Goal: Task Accomplishment & Management: Manage account settings

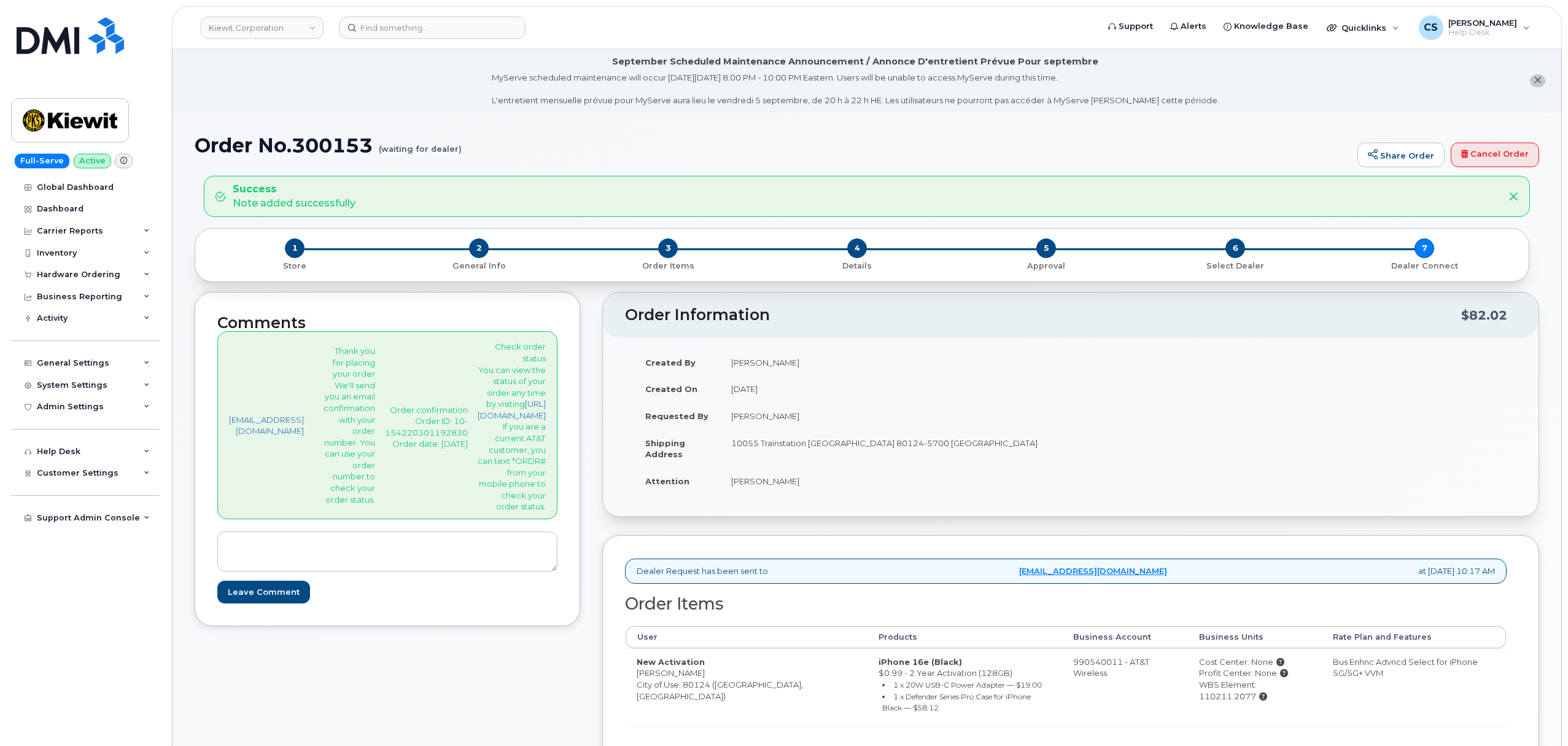
scroll to position [82, 0]
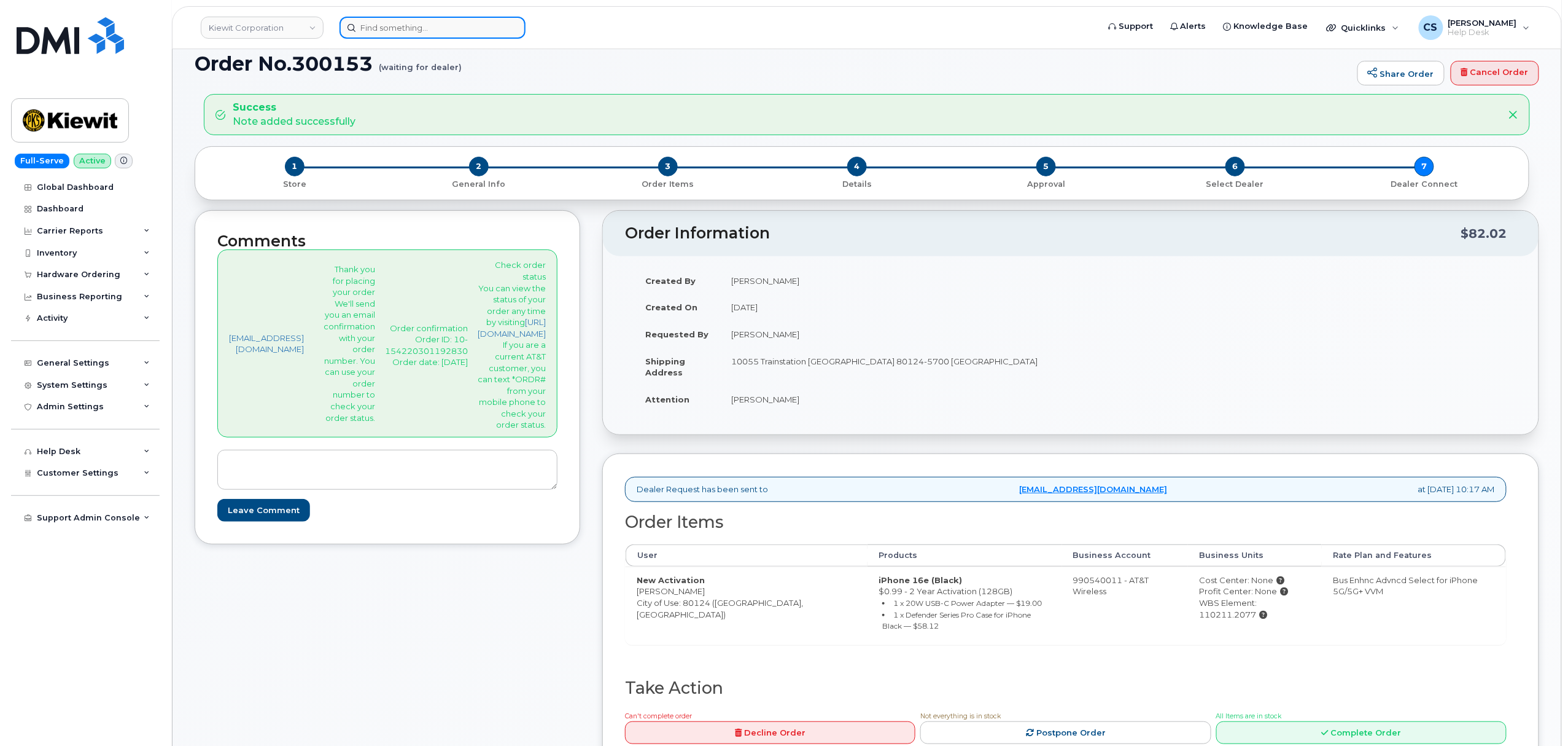
click at [403, 37] on input at bounding box center [432, 27] width 186 height 22
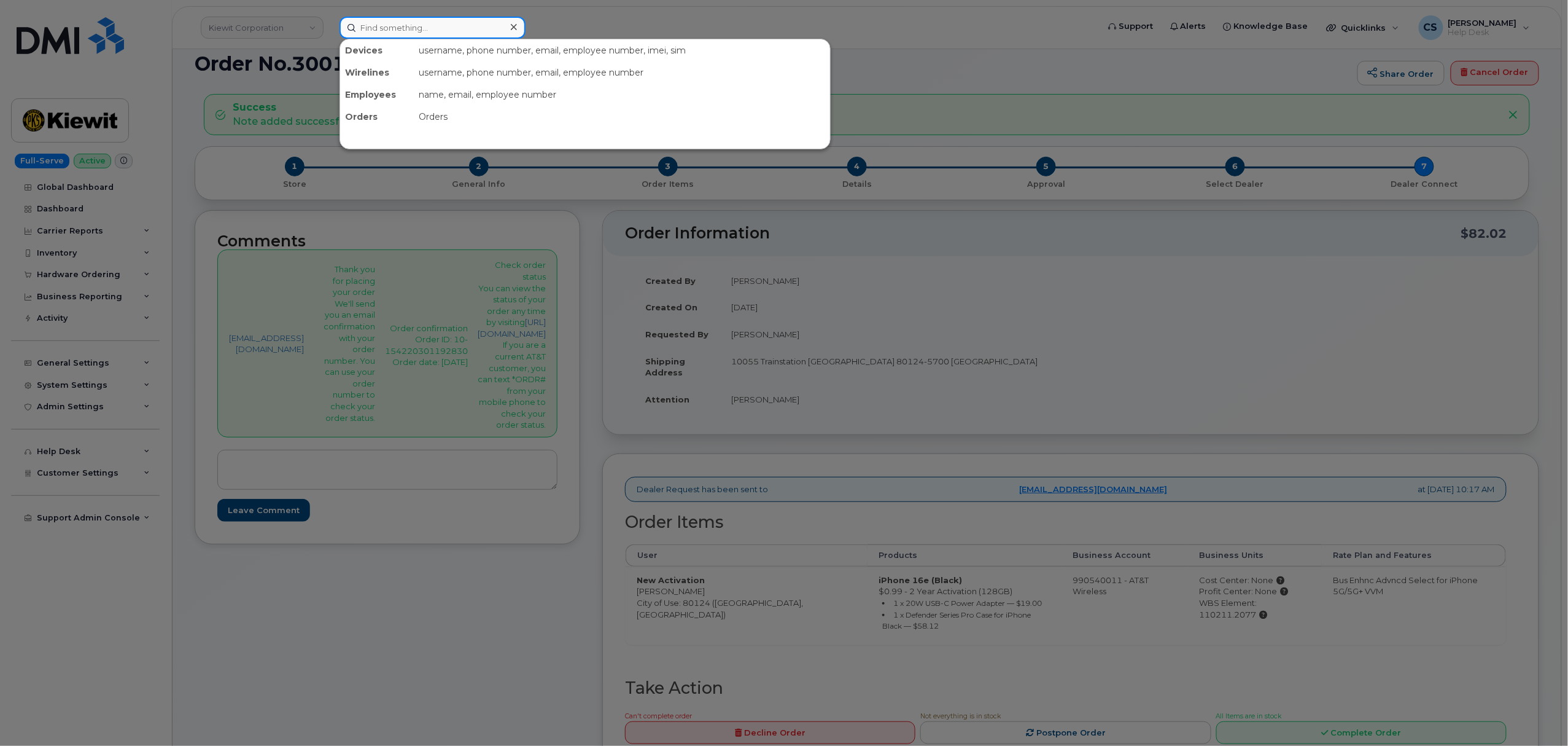
paste input "111-222-3871"
click at [416, 27] on input "111-222-3871" at bounding box center [432, 27] width 186 height 22
paste input "913.230.558"
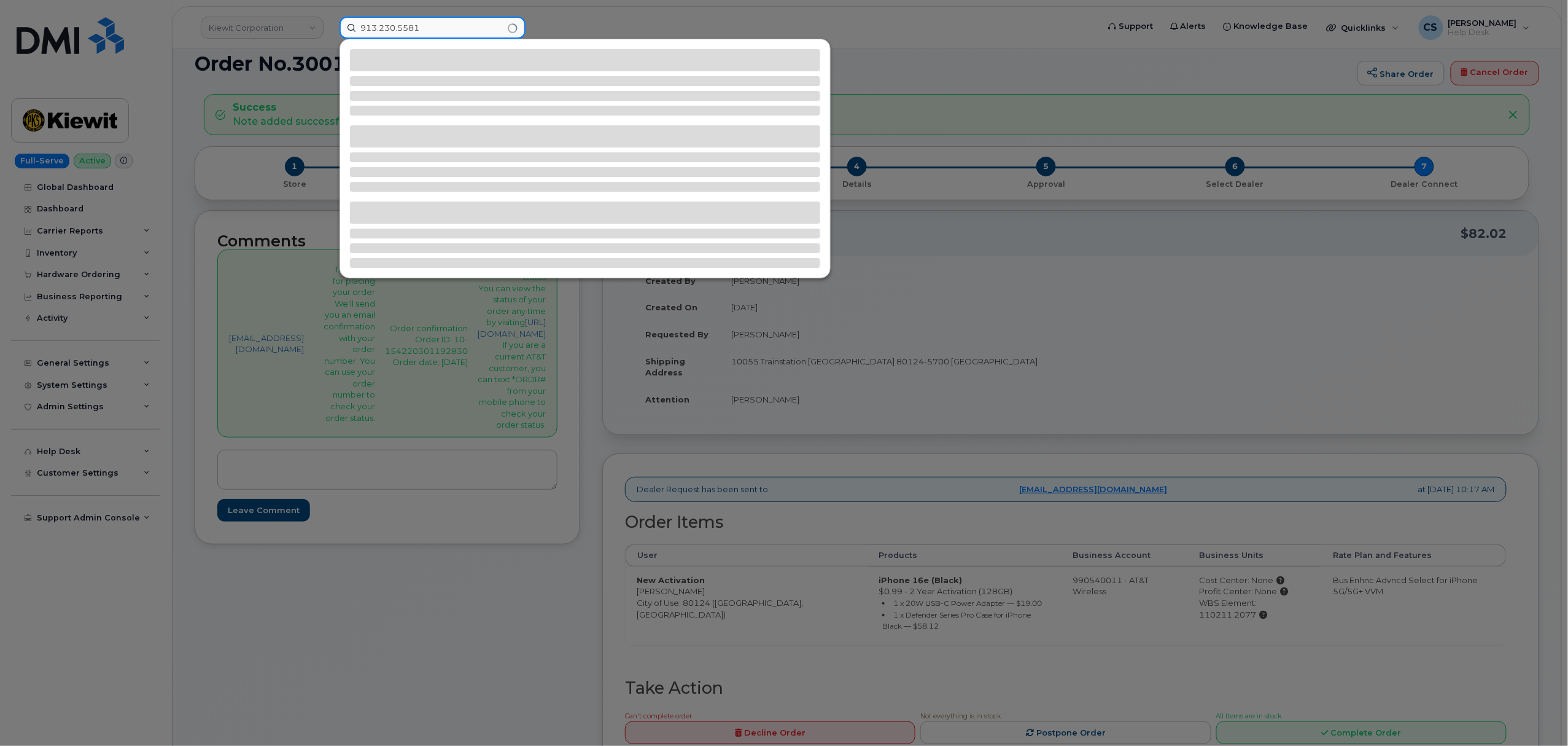
type input "913.230.5581"
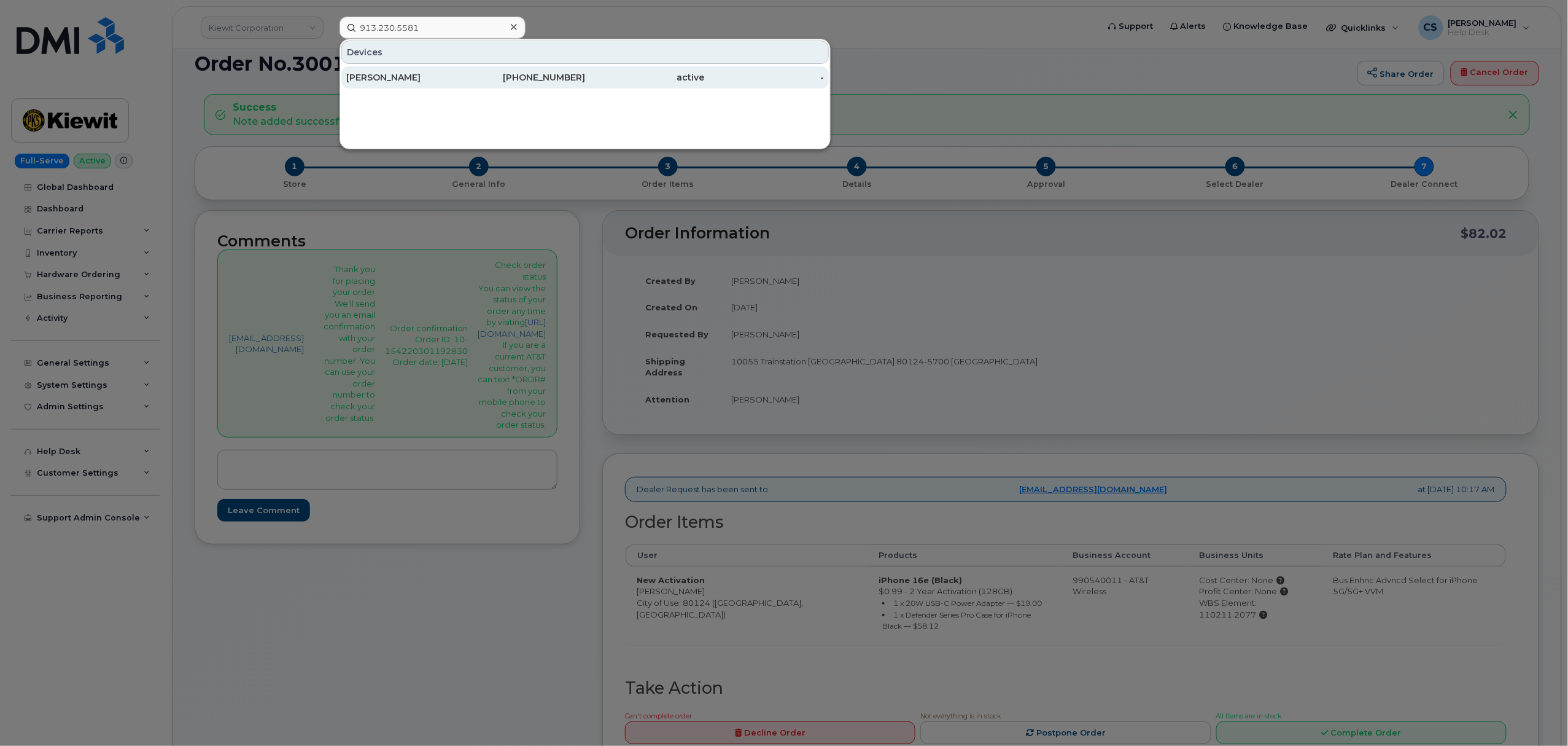
click at [379, 73] on div "JACK BELL" at bounding box center [406, 77] width 119 height 12
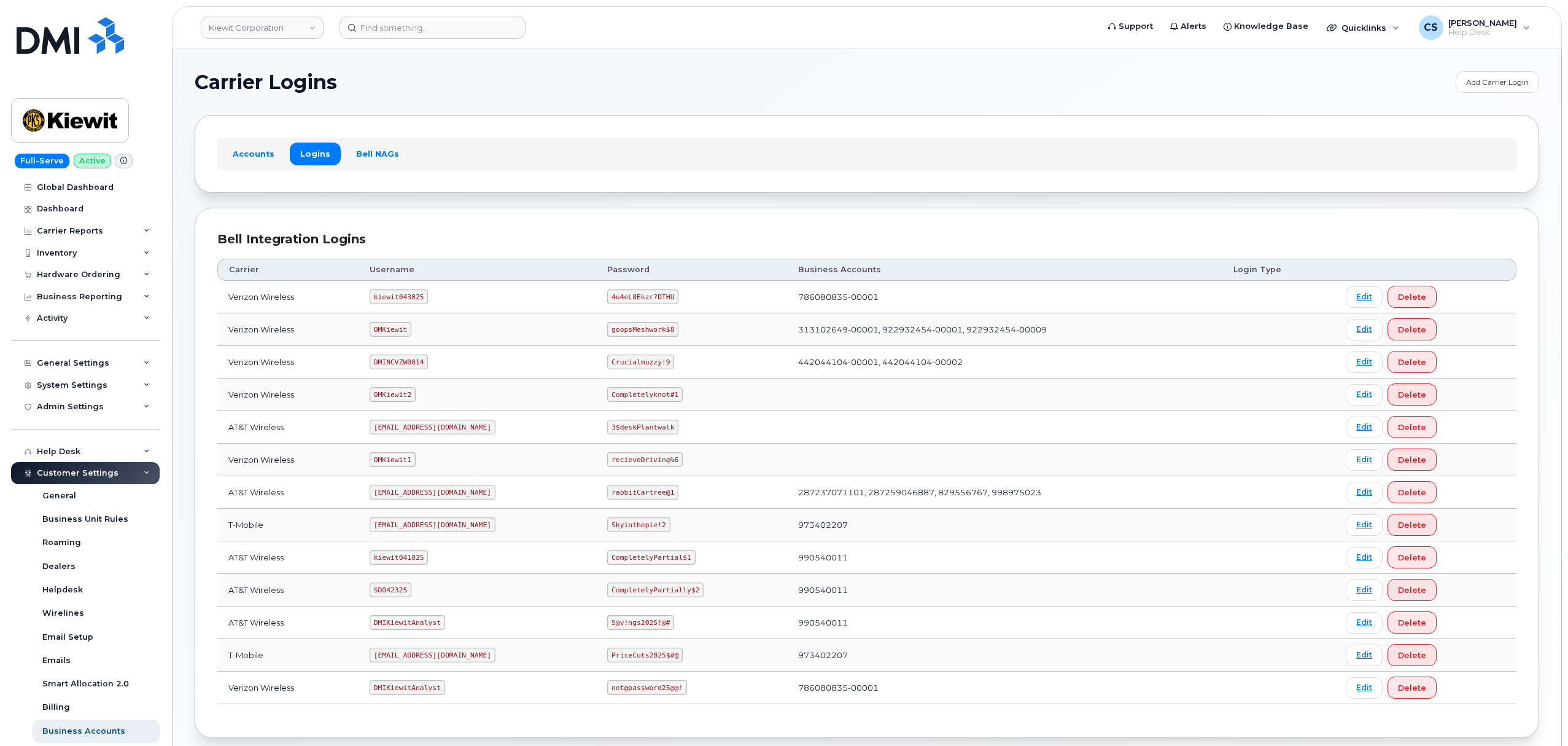
scroll to position [68, 0]
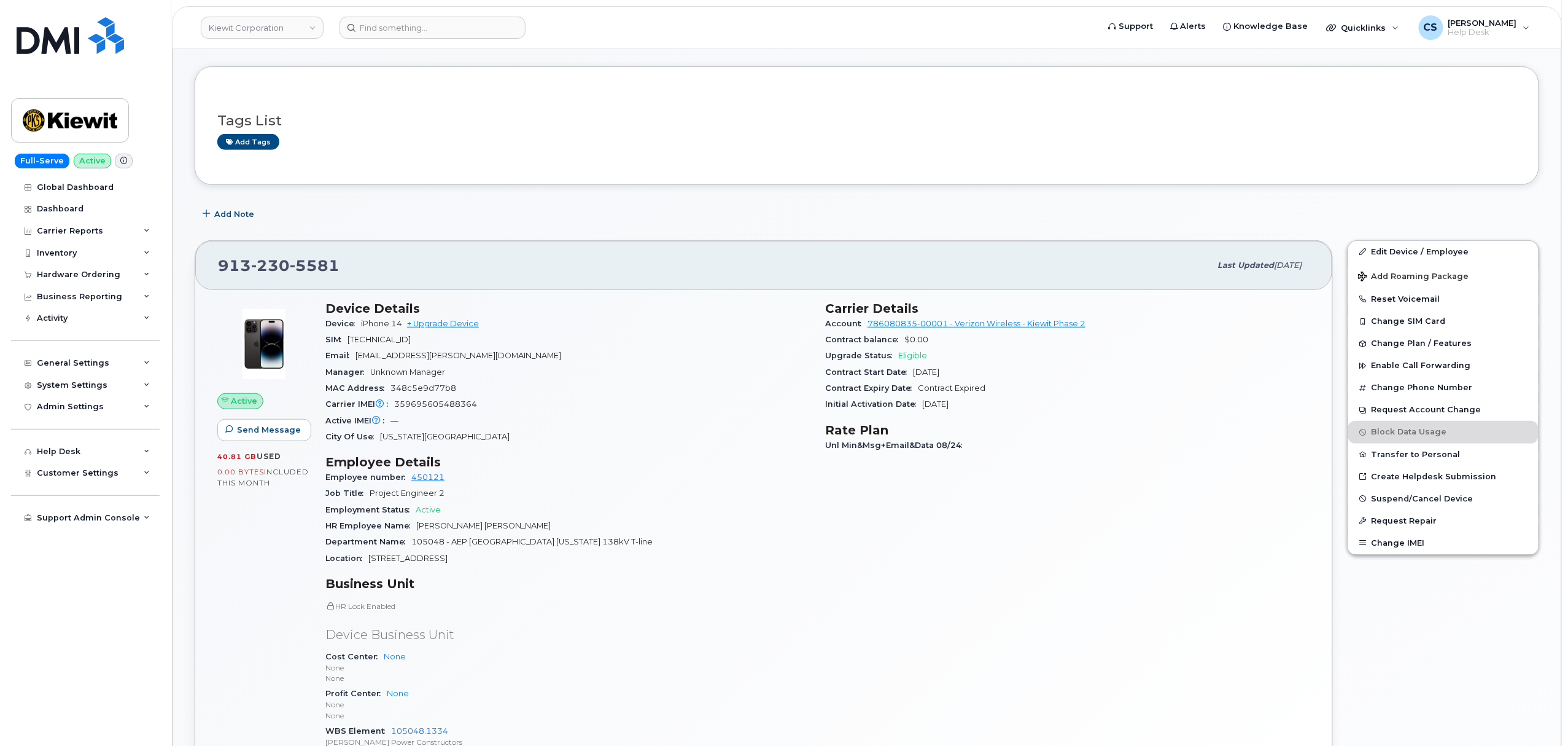
scroll to position [327, 0]
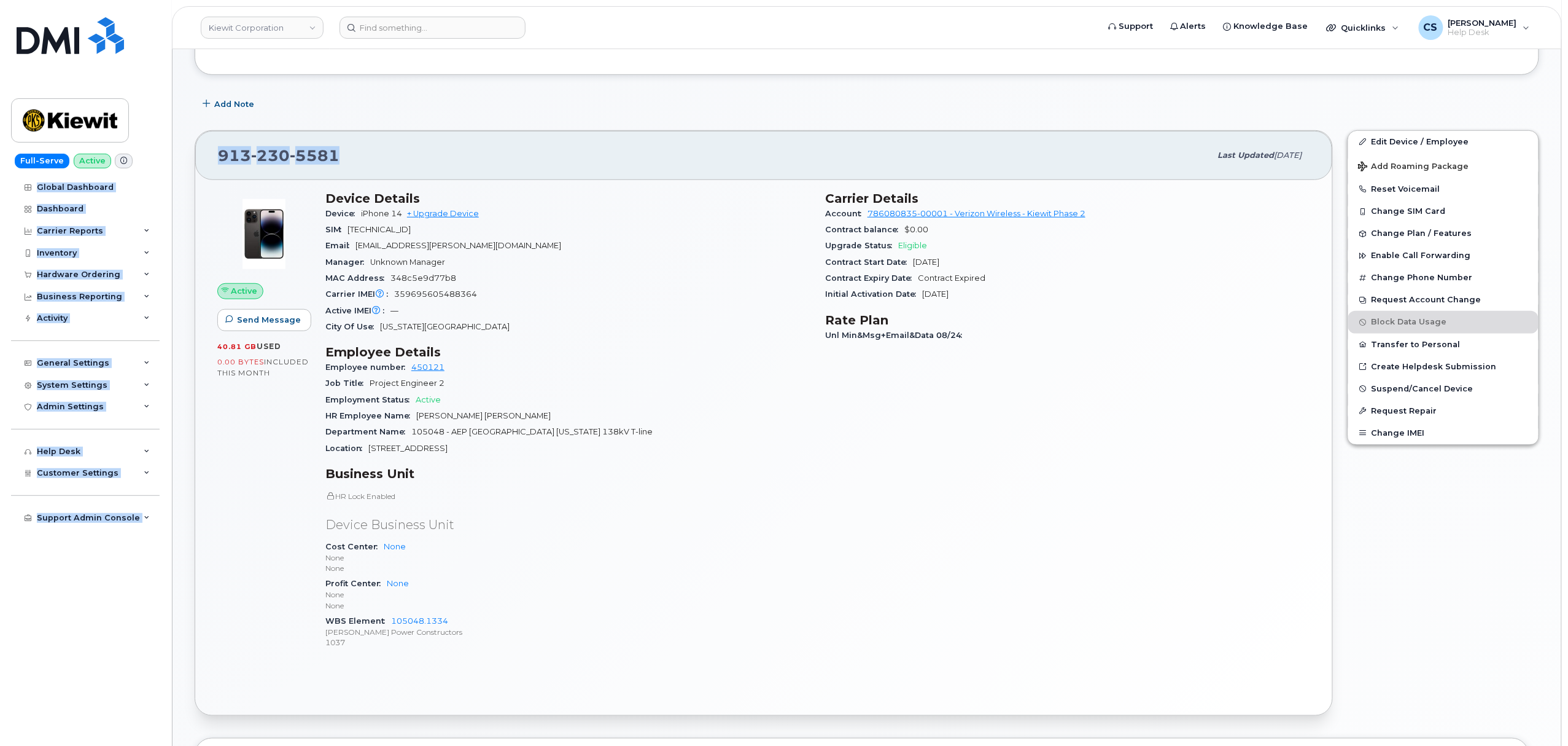
drag, startPoint x: 354, startPoint y: 163, endPoint x: 131, endPoint y: 144, distance: 223.8
click at [172, 144] on div "Kiewit Corporation Support Alerts Knowledge Base Quicklinks Suspend / Cancel De…" at bounding box center [866, 655] width 1390 height 1868
click at [349, 145] on div "913 230 5581" at bounding box center [714, 155] width 993 height 26
click at [347, 153] on div "913 230 5581" at bounding box center [714, 155] width 993 height 26
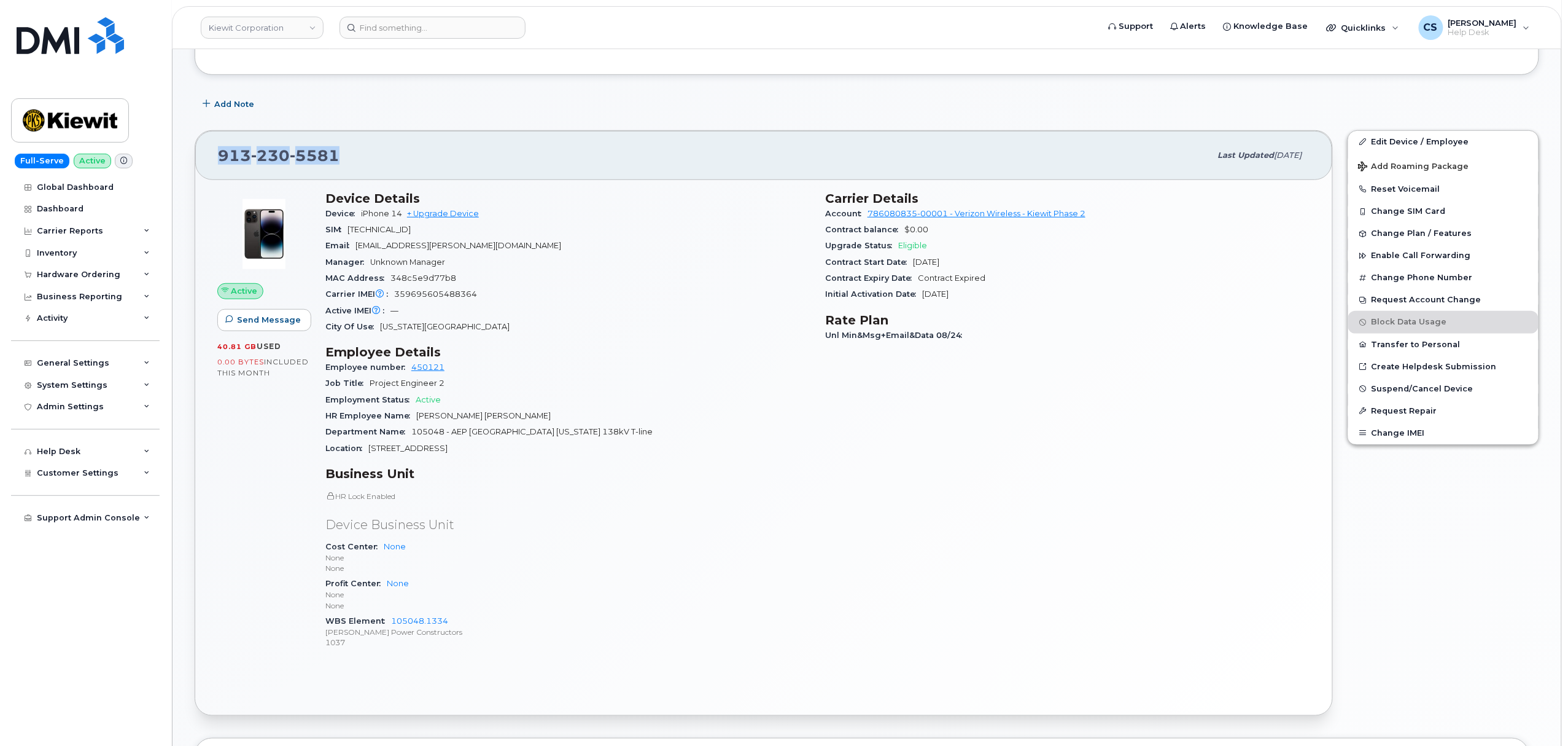
drag, startPoint x: 347, startPoint y: 153, endPoint x: 206, endPoint y: 150, distance: 141.0
click at [206, 150] on div "913 230 5581 Last updated Sep 06, 2025" at bounding box center [764, 155] width 1137 height 49
copy span "913 230 5581"
click at [388, 27] on input at bounding box center [432, 27] width 186 height 22
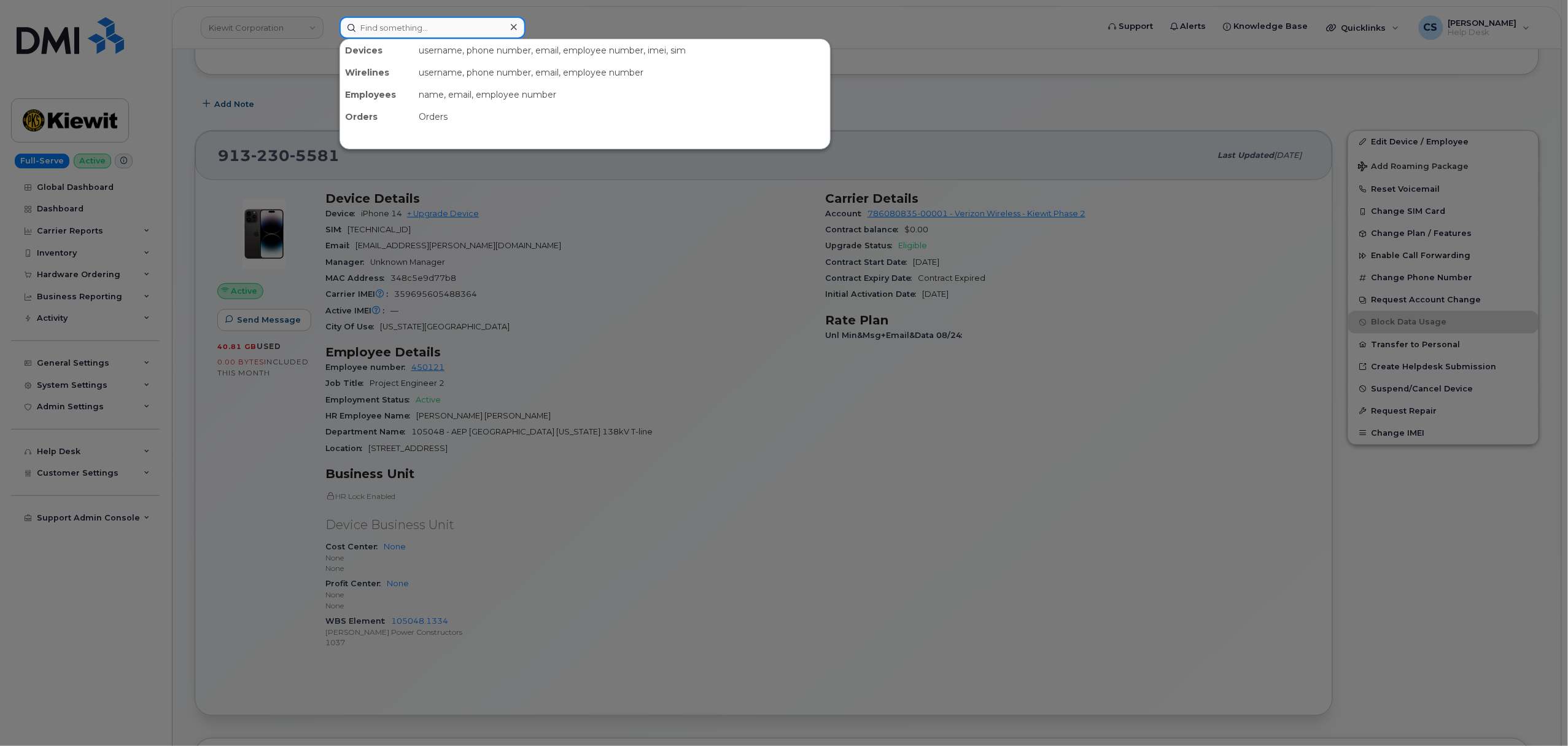
paste input "300180"
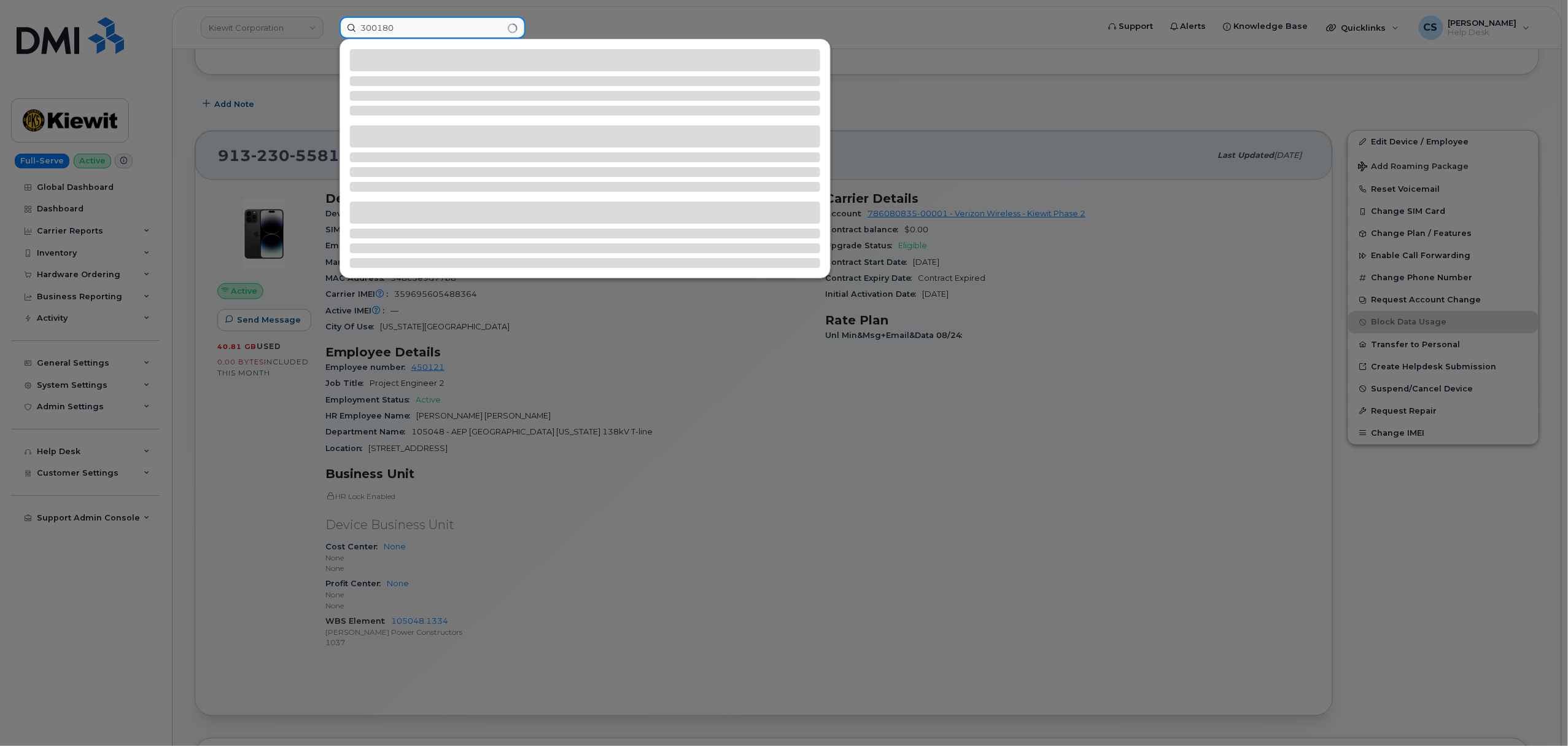
type input "300180"
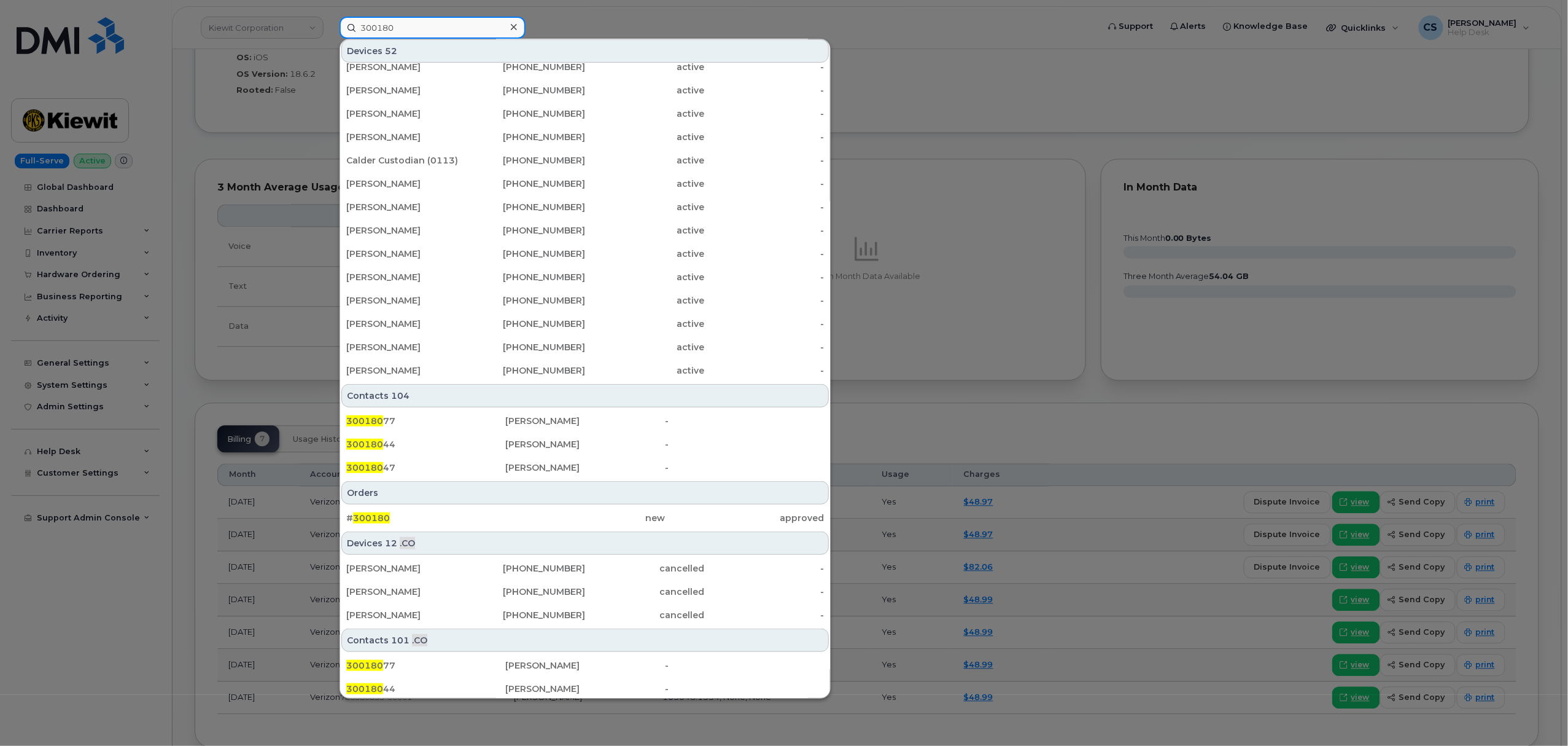
scroll to position [179, 0]
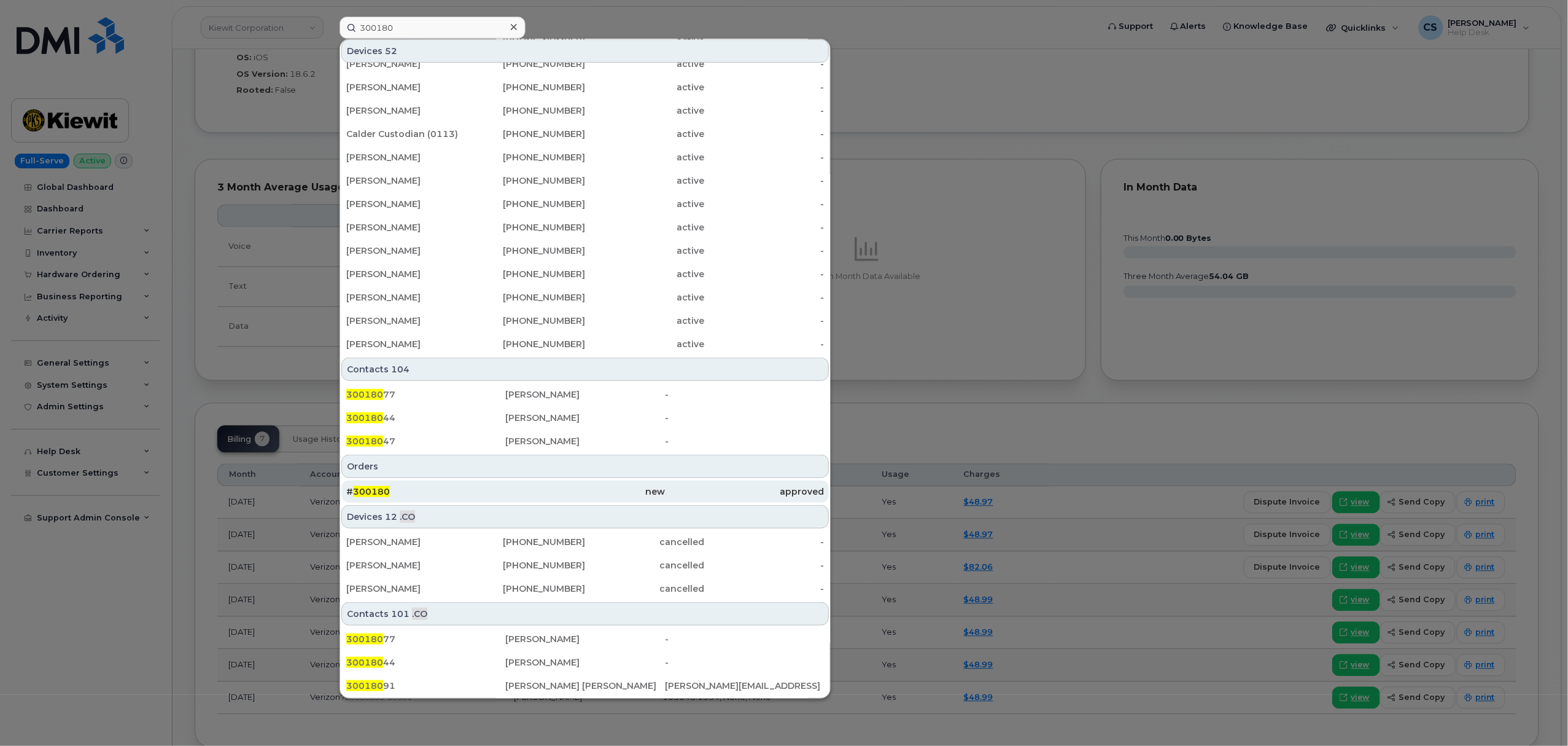
click at [362, 489] on span "300180" at bounding box center [371, 491] width 37 height 11
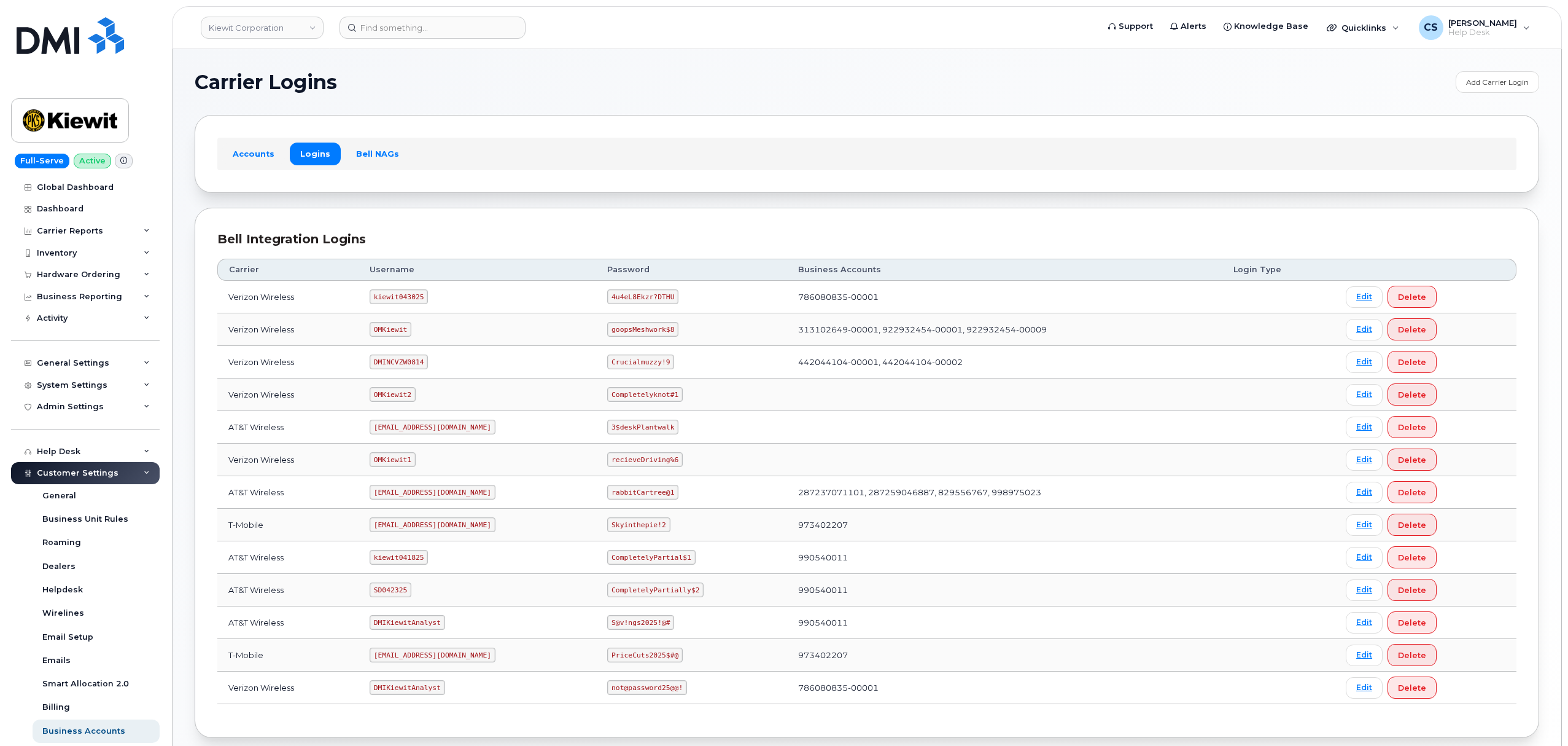
scroll to position [68, 0]
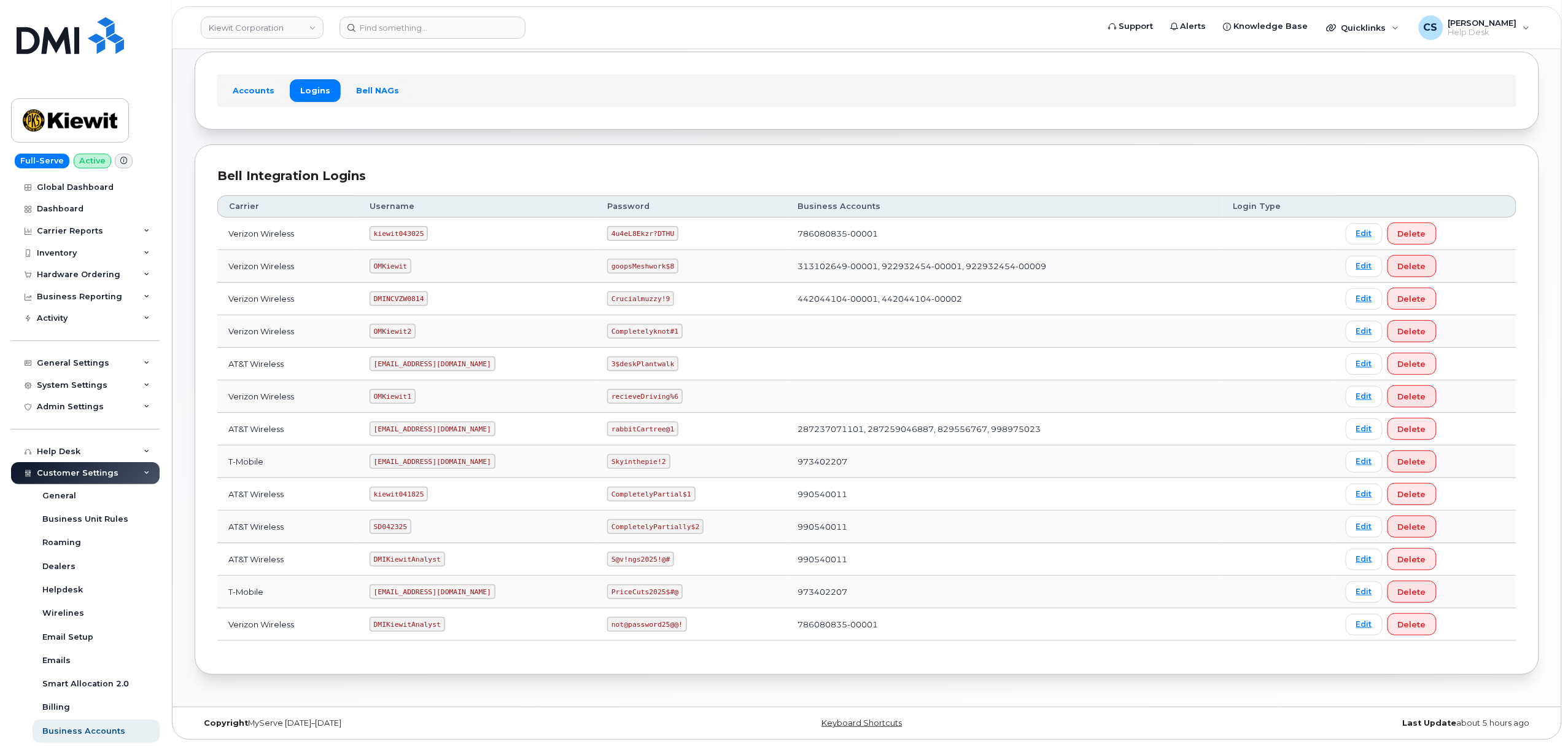
click at [395, 233] on code "kiewit043025" at bounding box center [398, 233] width 58 height 14
click at [394, 233] on code "kiewit043025" at bounding box center [398, 233] width 58 height 14
copy code "kiewit043025"
click at [636, 226] on code "4u4eL8Ekzr?DTHU" at bounding box center [642, 233] width 71 height 14
click at [633, 231] on code "4u4eL8Ekzr?DTHU" at bounding box center [642, 233] width 71 height 14
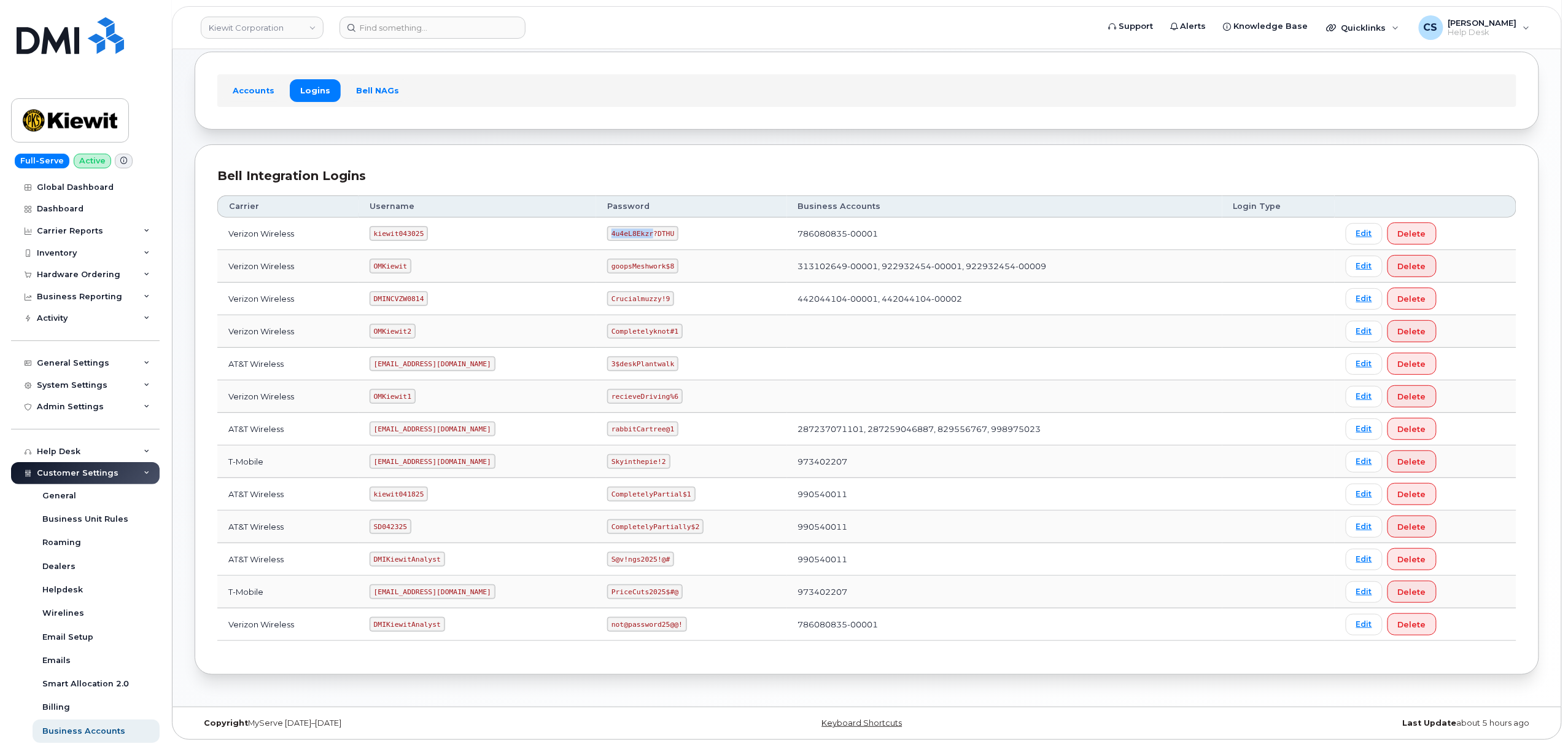
click at [633, 231] on code "4u4eL8Ekzr?DTHU" at bounding box center [642, 233] width 71 height 14
copy code "4u4eL8Ekzr?DTHU"
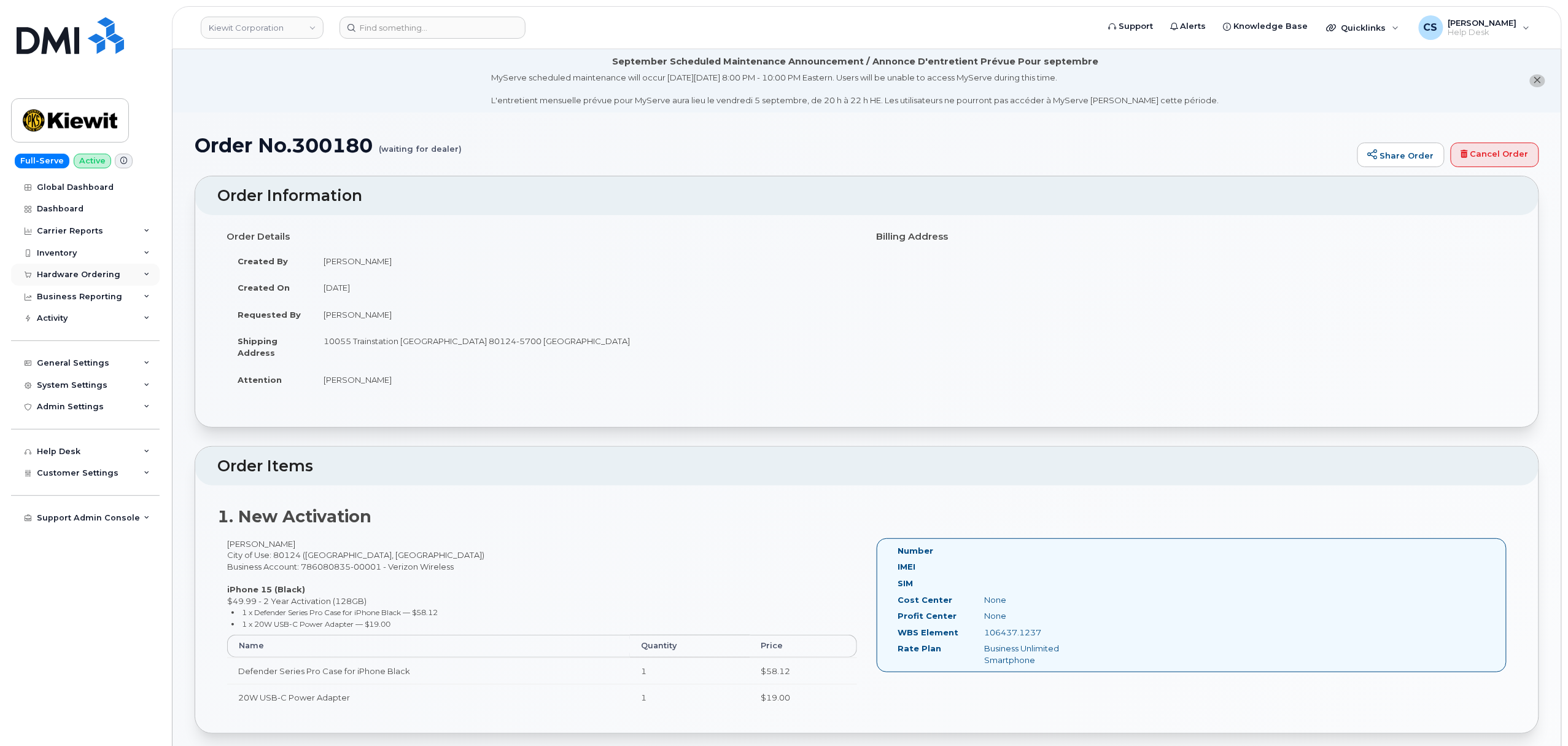
click at [149, 273] on icon at bounding box center [147, 274] width 6 height 6
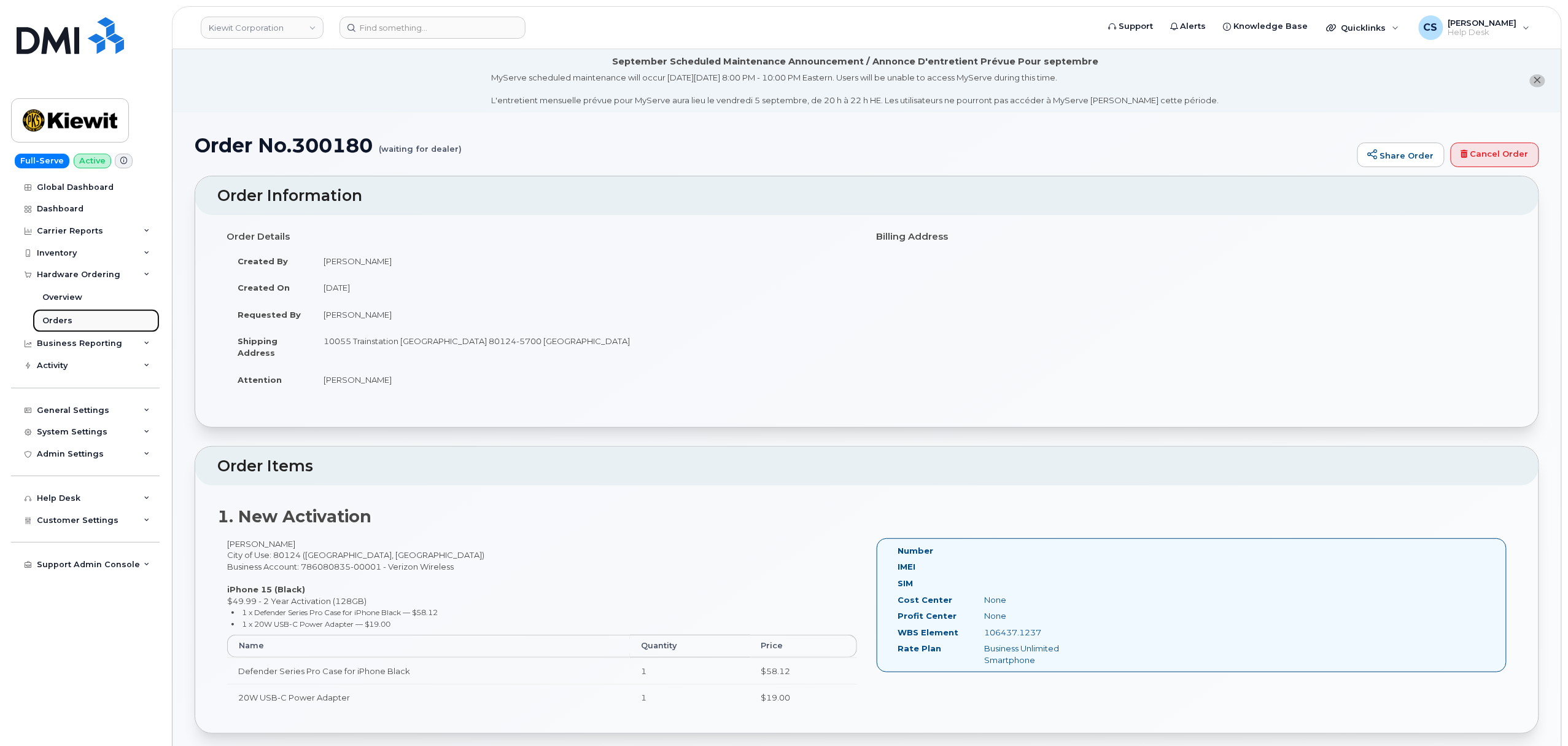
click at [104, 318] on link "Orders" at bounding box center [96, 320] width 127 height 23
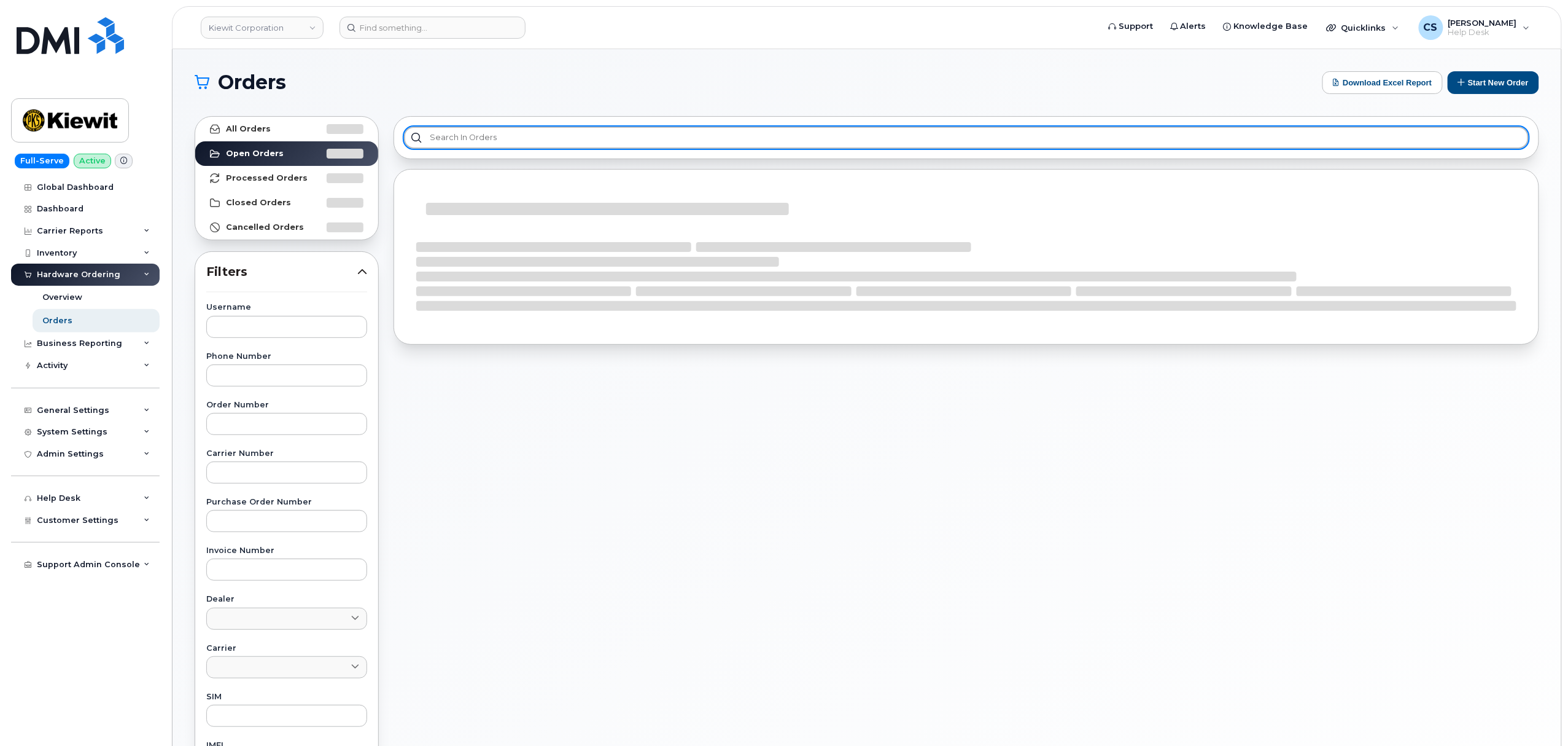
click at [467, 136] on input "text" at bounding box center [966, 137] width 1124 height 22
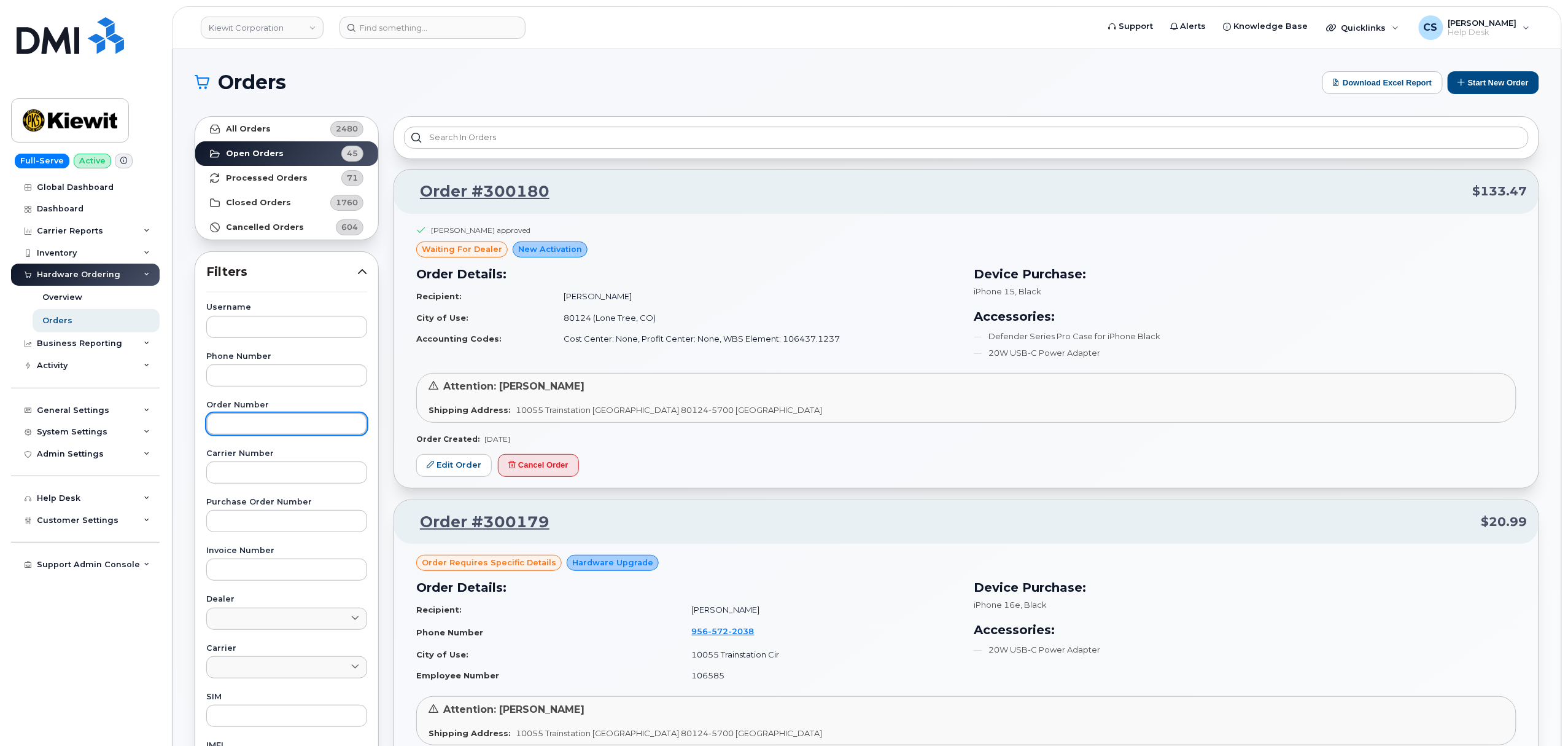
click at [250, 420] on input "text" at bounding box center [287, 424] width 161 height 22
paste input "300180"
type input "300180"
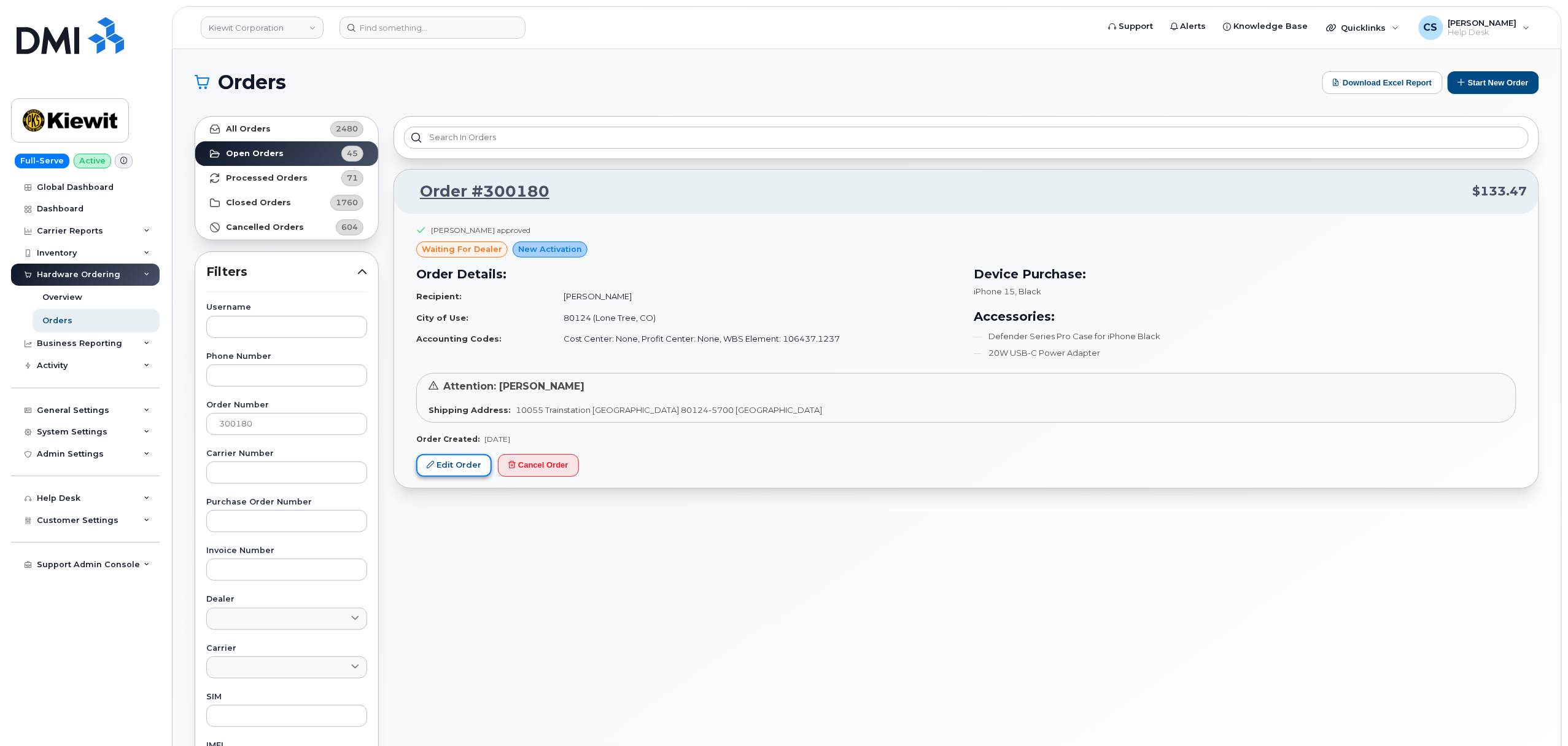
click at [439, 470] on link "Edit Order" at bounding box center [454, 465] width 75 height 23
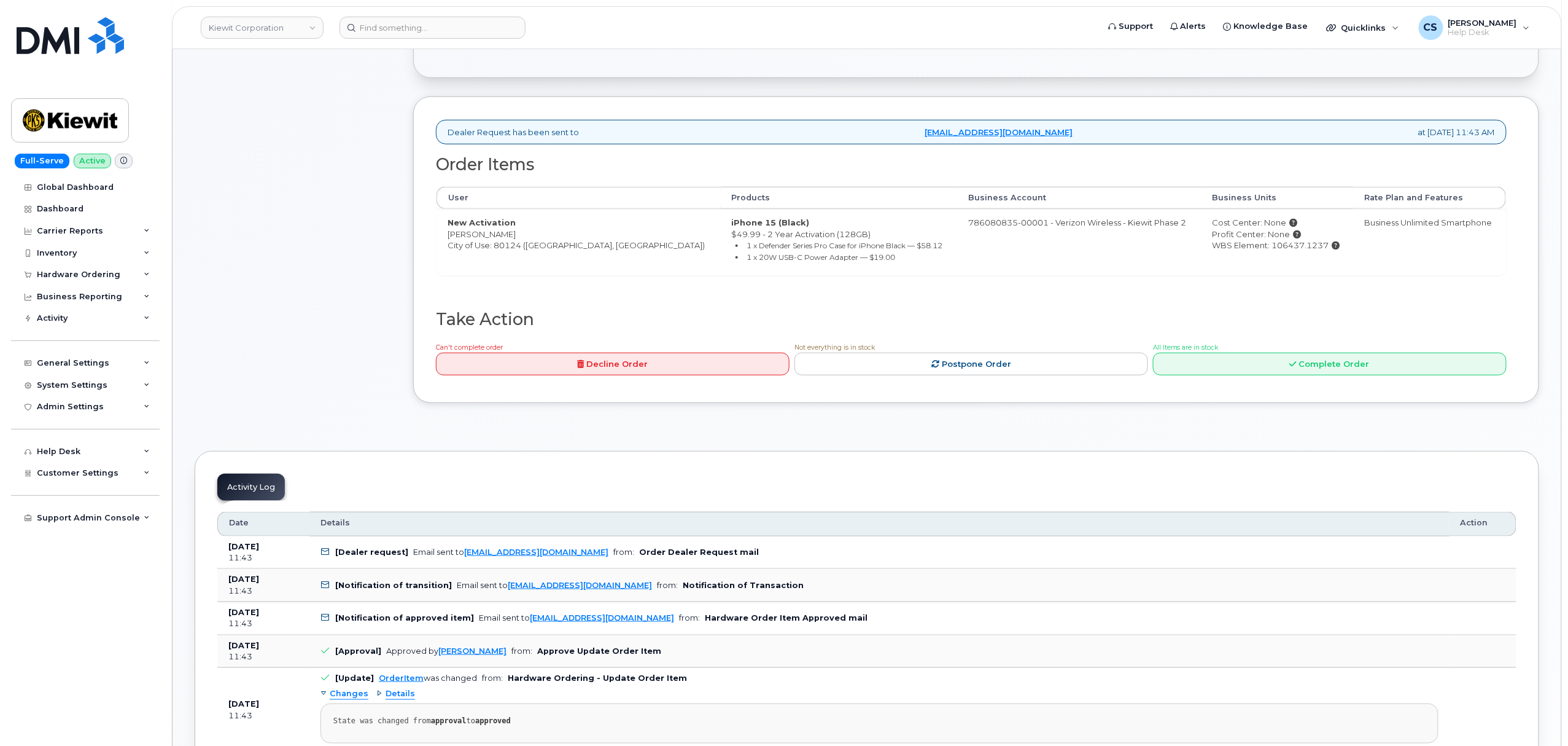
scroll to position [409, 0]
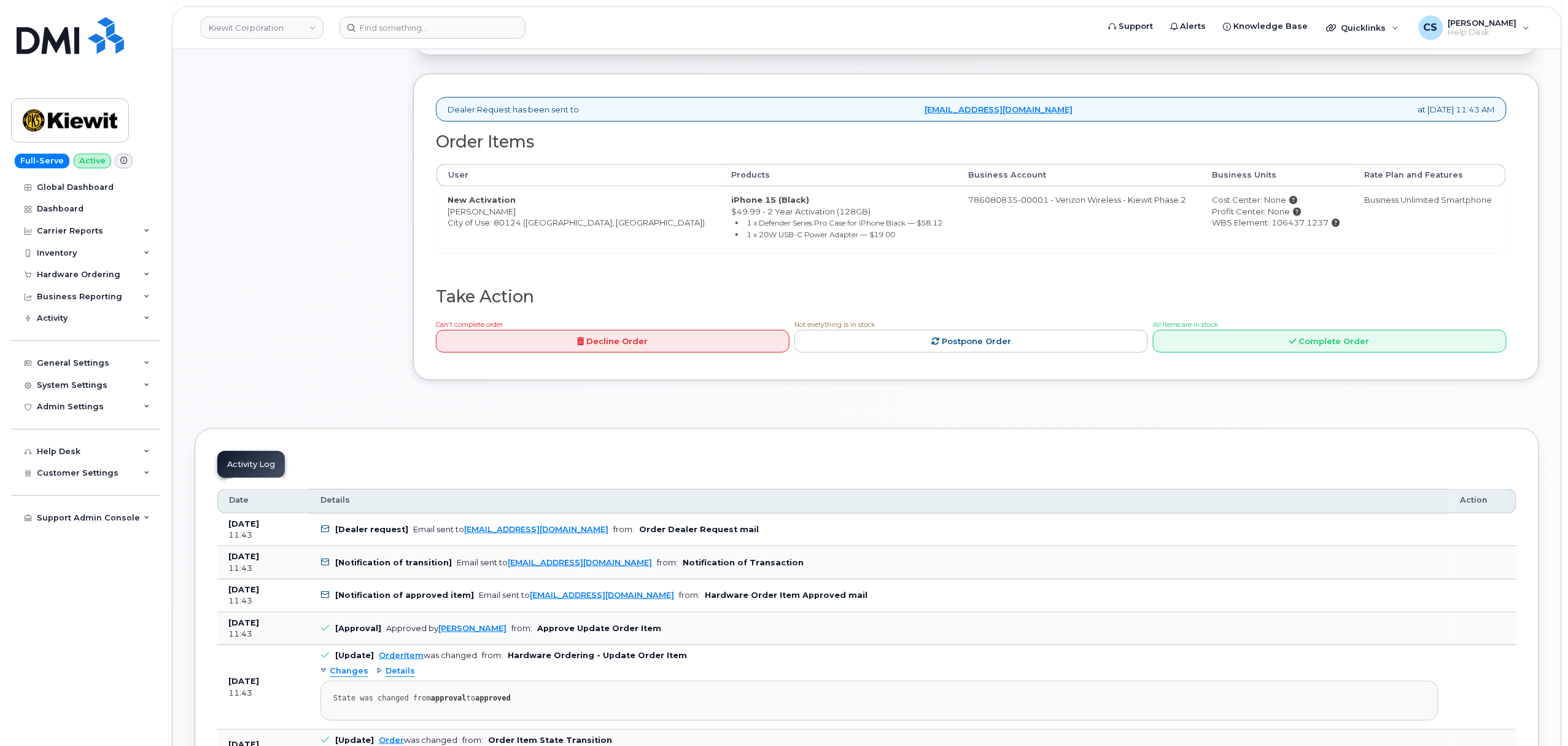
click at [957, 205] on td "786080835-00001 - Verizon Wireless - Kiewit Phase 2" at bounding box center [1079, 219] width 244 height 66
click at [1245, 224] on div "WBS Element: 106437.1237" at bounding box center [1277, 222] width 130 height 12
copy div "106437.1237"
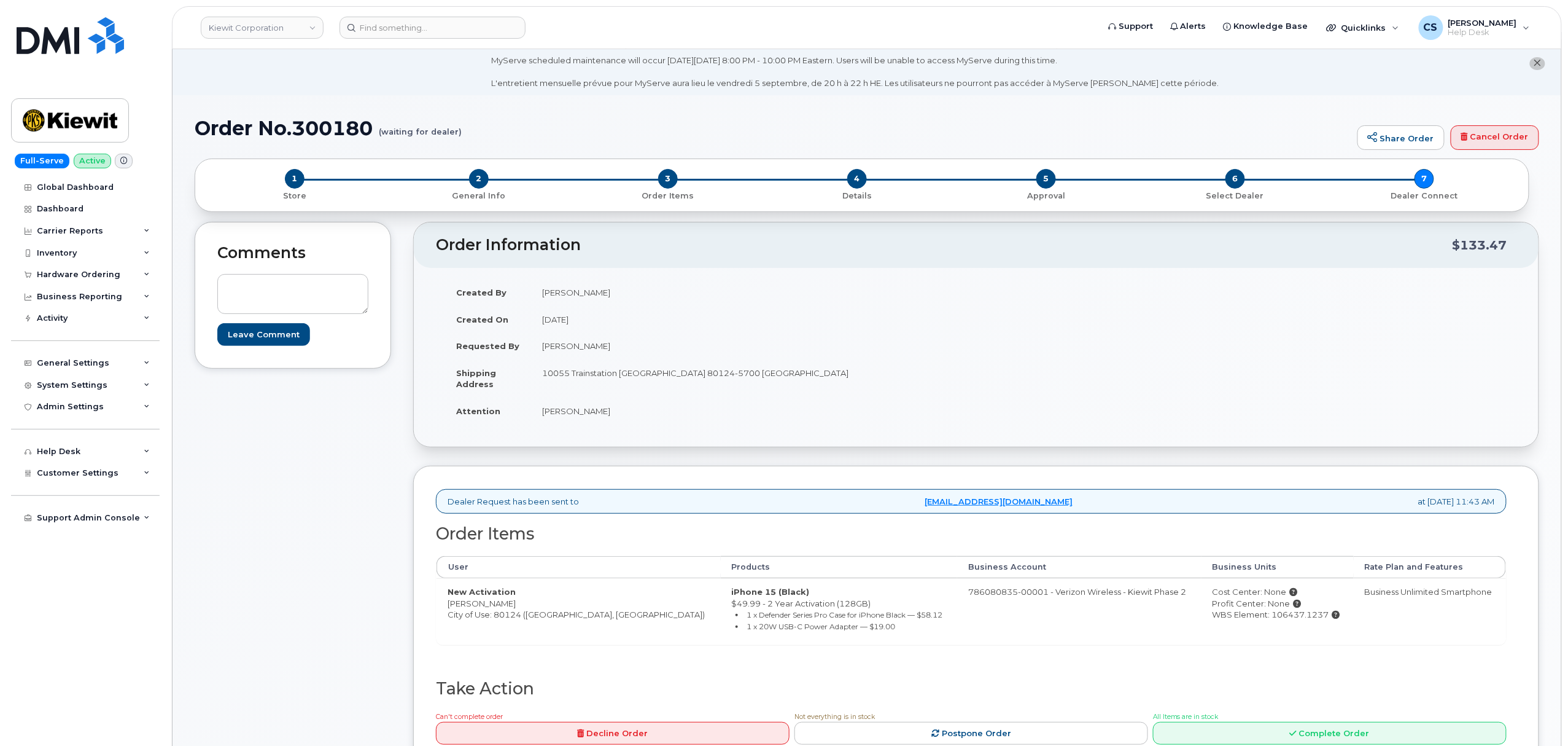
scroll to position [0, 0]
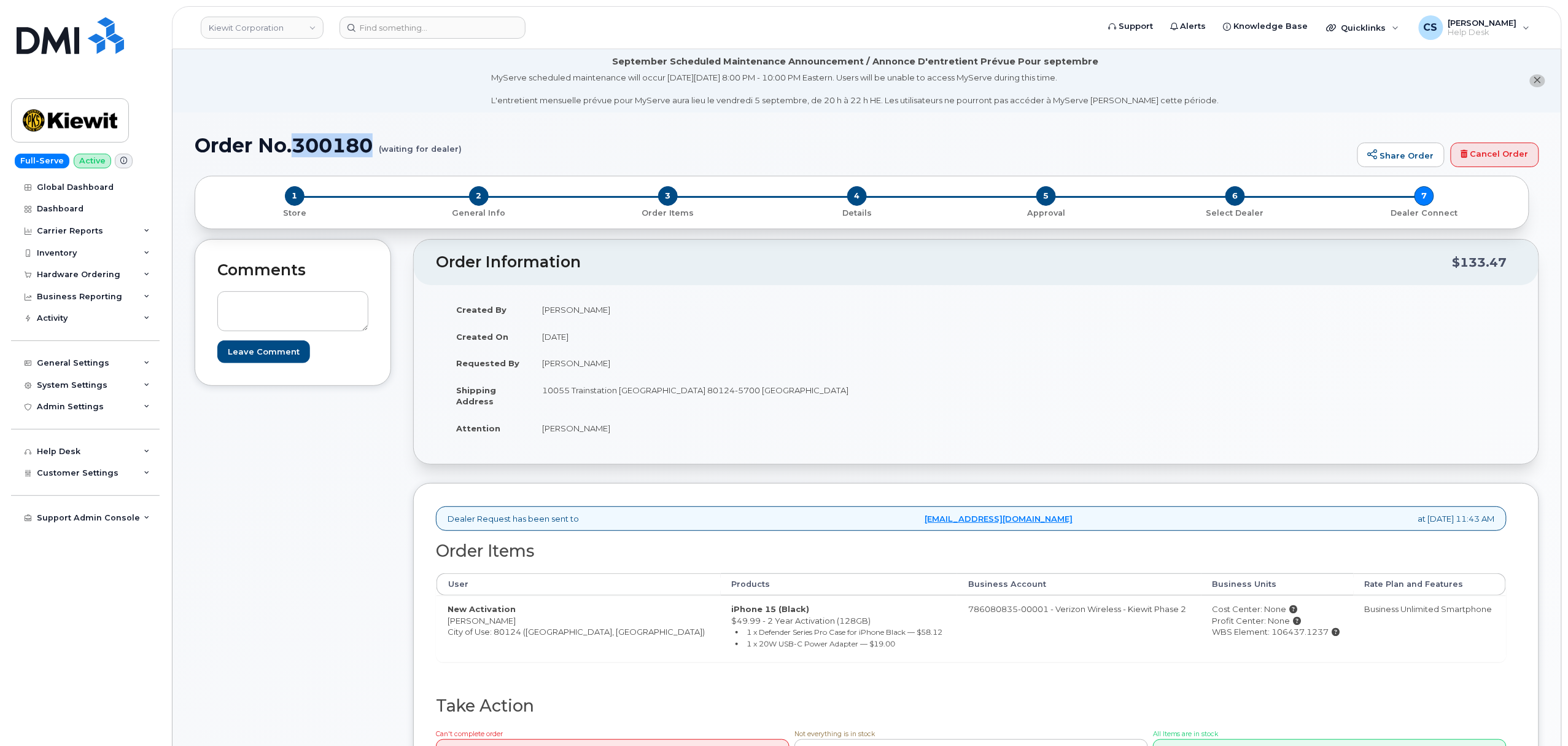
drag, startPoint x: 295, startPoint y: 145, endPoint x: 380, endPoint y: 140, distance: 85.1
click at [380, 140] on h1 "Order No.300180 (waiting for dealer)" at bounding box center [773, 145] width 1157 height 22
copy h1 "300180"
click at [293, 307] on textarea at bounding box center [293, 311] width 151 height 40
paste textarea "Thanks, KIEWIT CORPORATION! Your order has been submitted and an order confirma…"
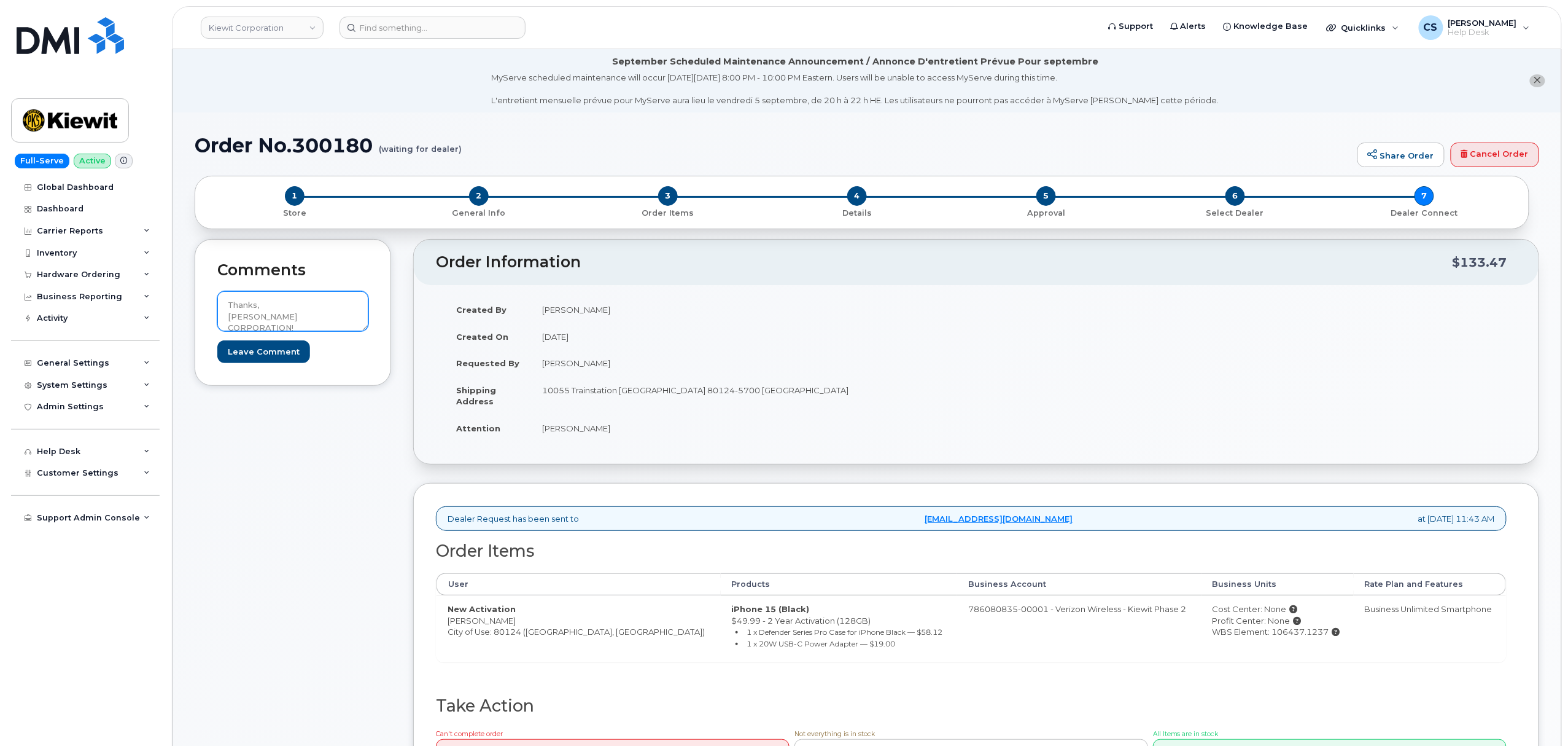
scroll to position [136, 0]
type textarea "Thanks, KIEWIT CORPORATION! Your order has been submitted and an order confirma…"
click at [258, 355] on input "Leave Comment" at bounding box center [263, 352] width 93 height 23
type input "Create Event"
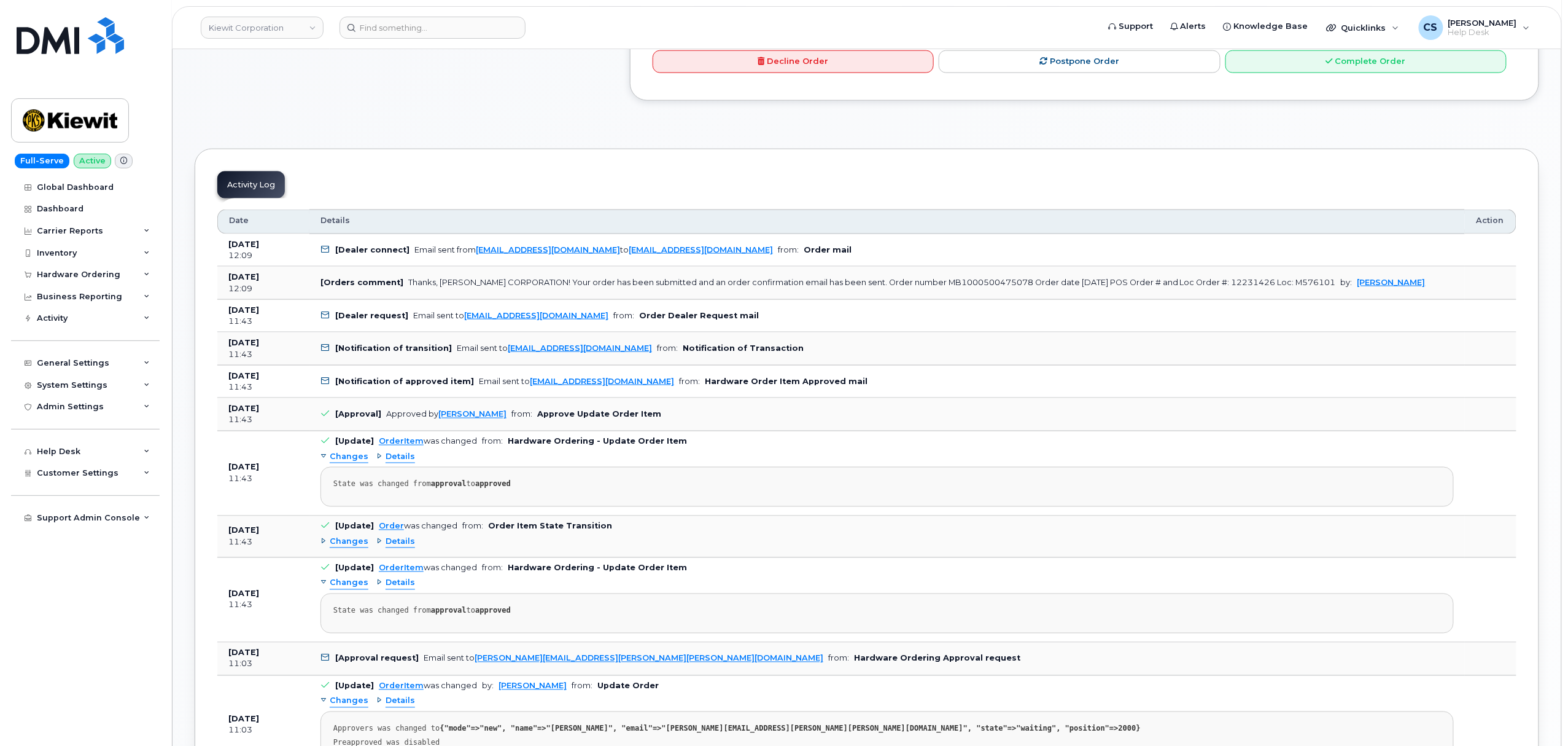
scroll to position [573, 0]
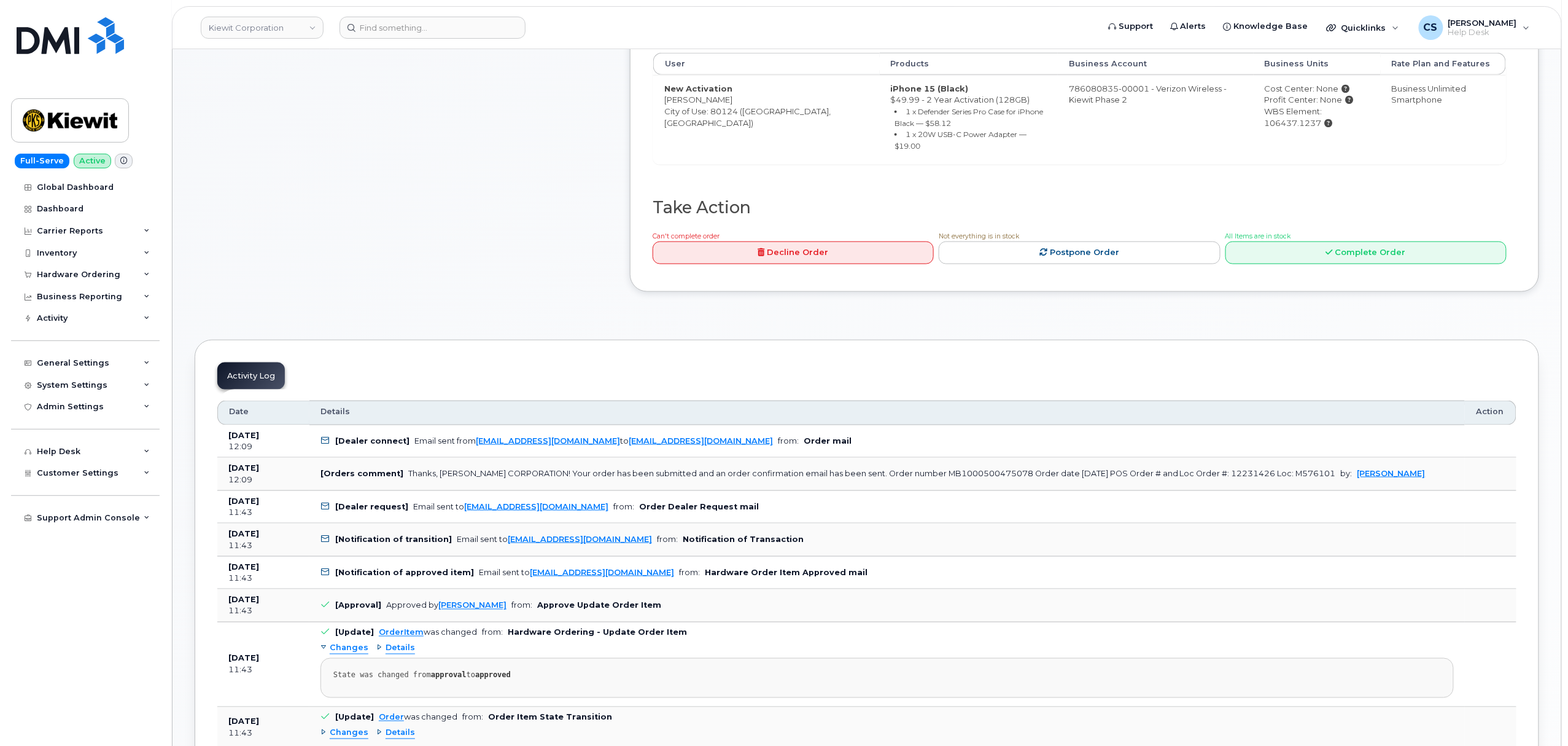
click at [448, 276] on div "Comments [EMAIL_ADDRESS][DOMAIN_NAME] Thanks, [PERSON_NAME] CORPORATION! Your o…" at bounding box center [401, 14] width 413 height 591
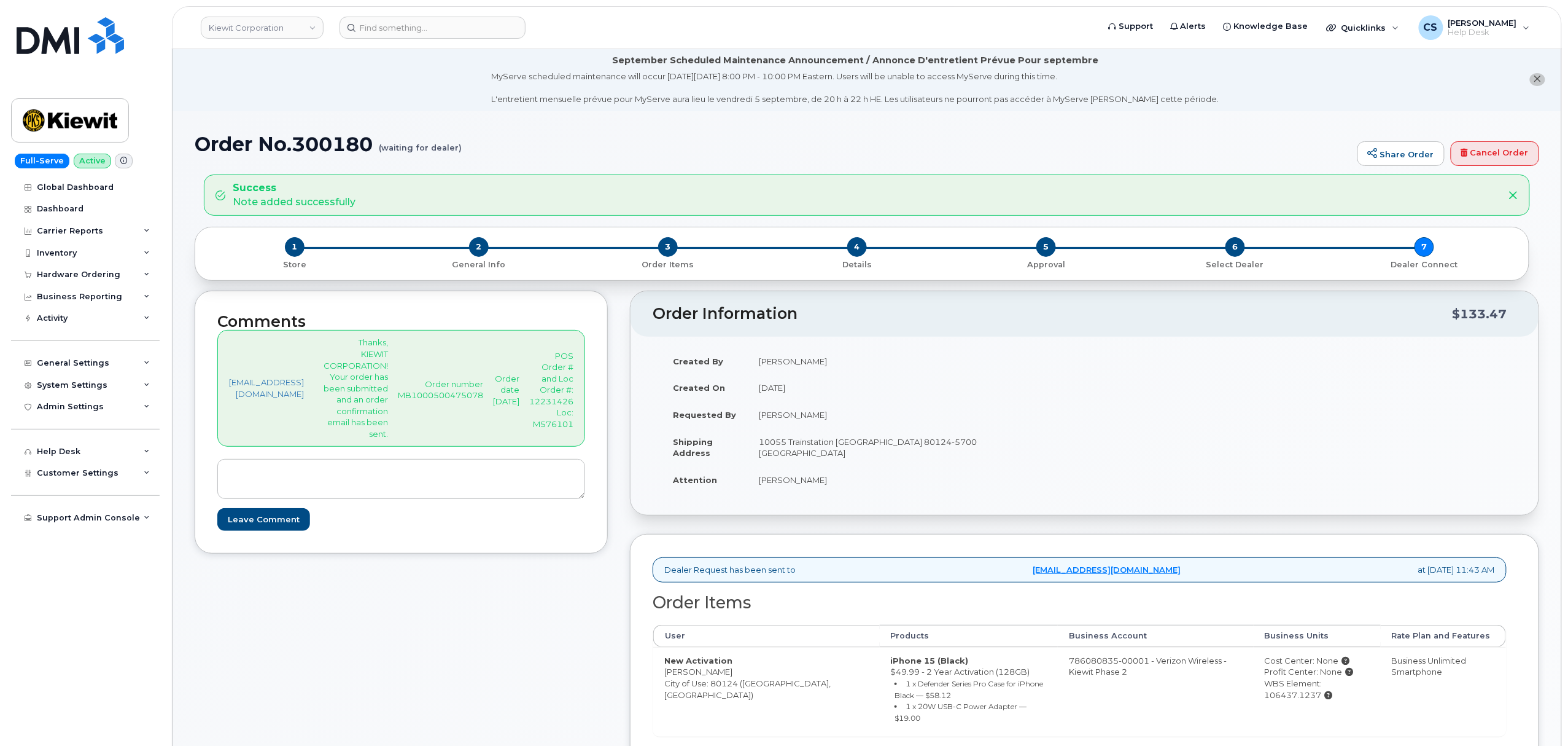
scroll to position [0, 0]
click at [405, 23] on input at bounding box center [432, 27] width 186 height 22
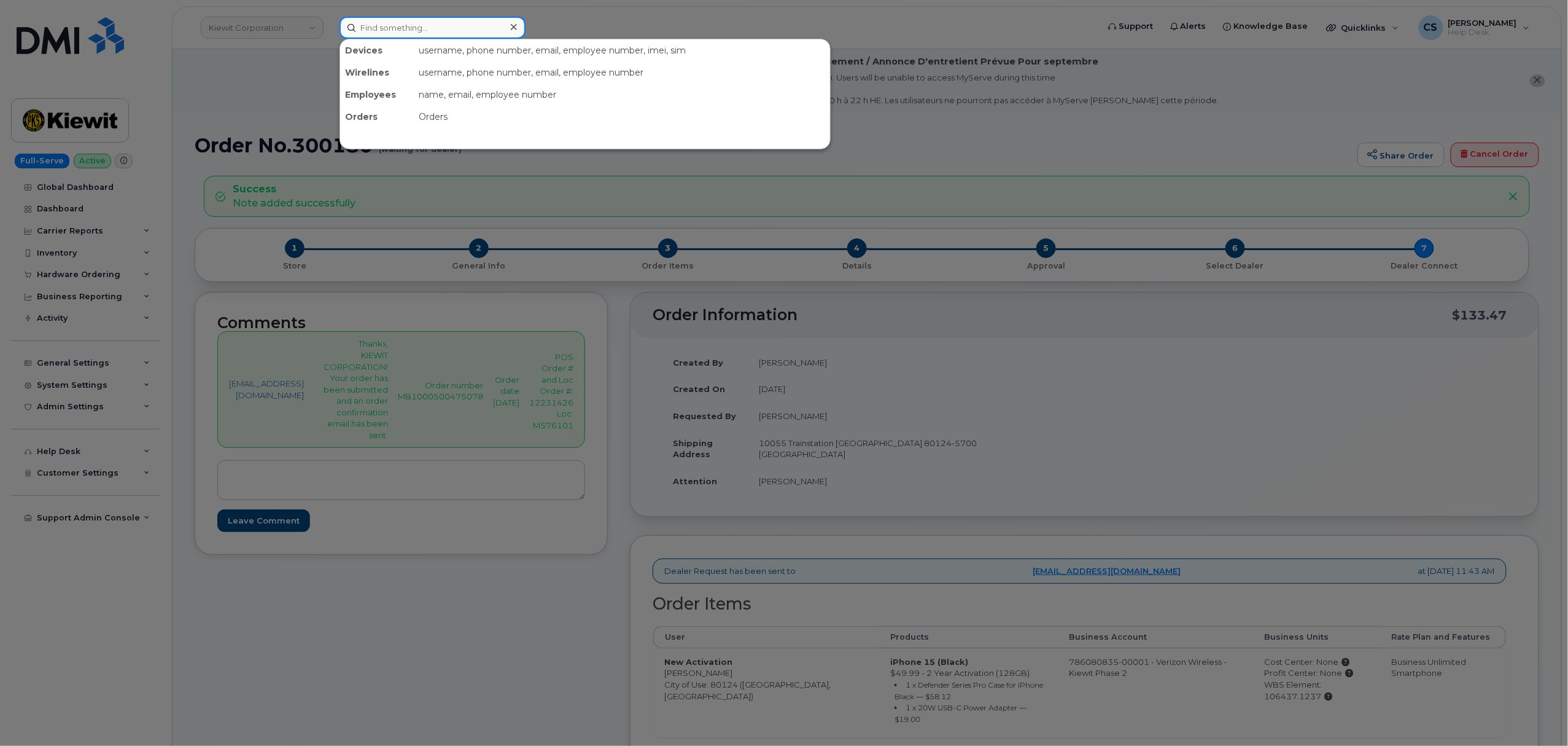
paste input "300196"
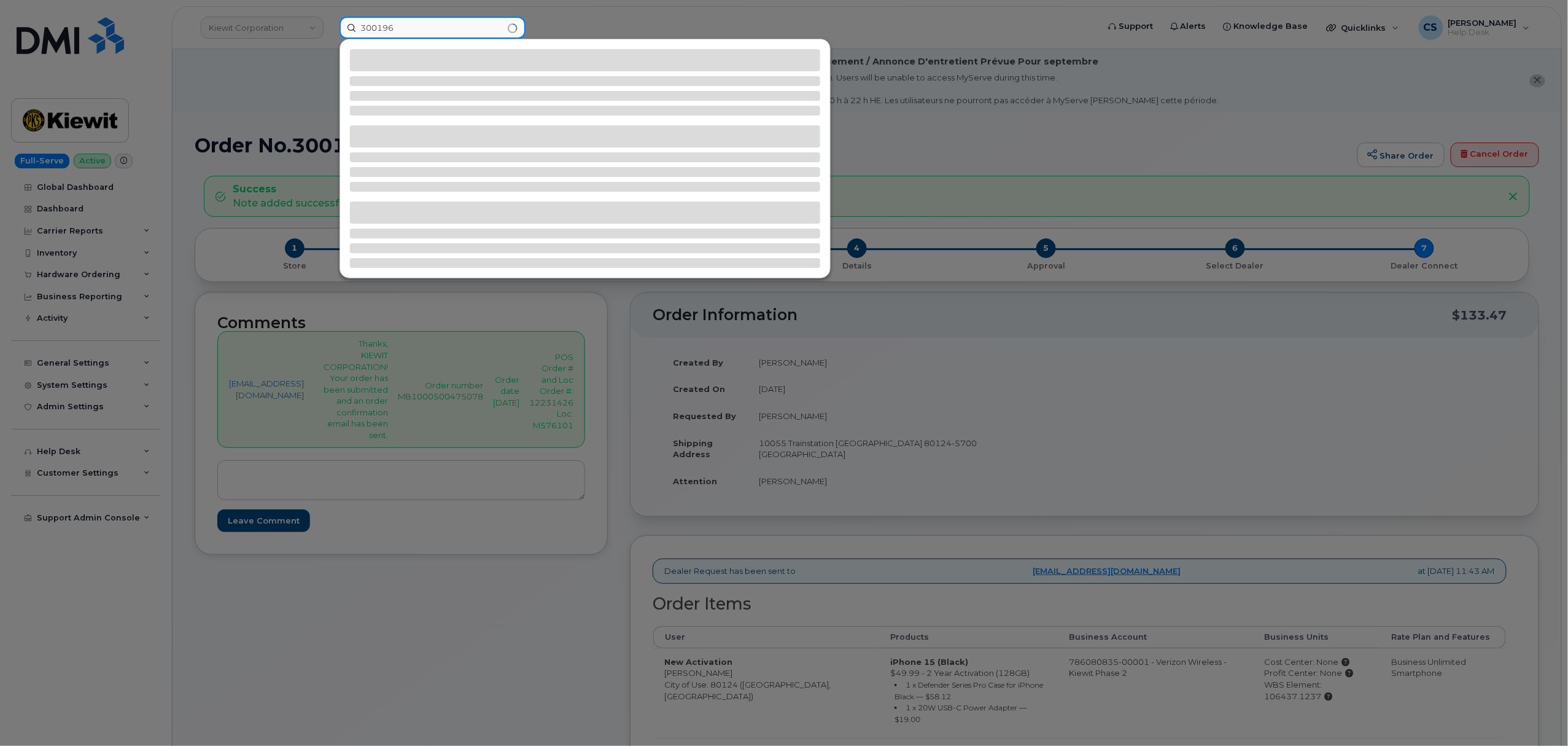
type input "300196"
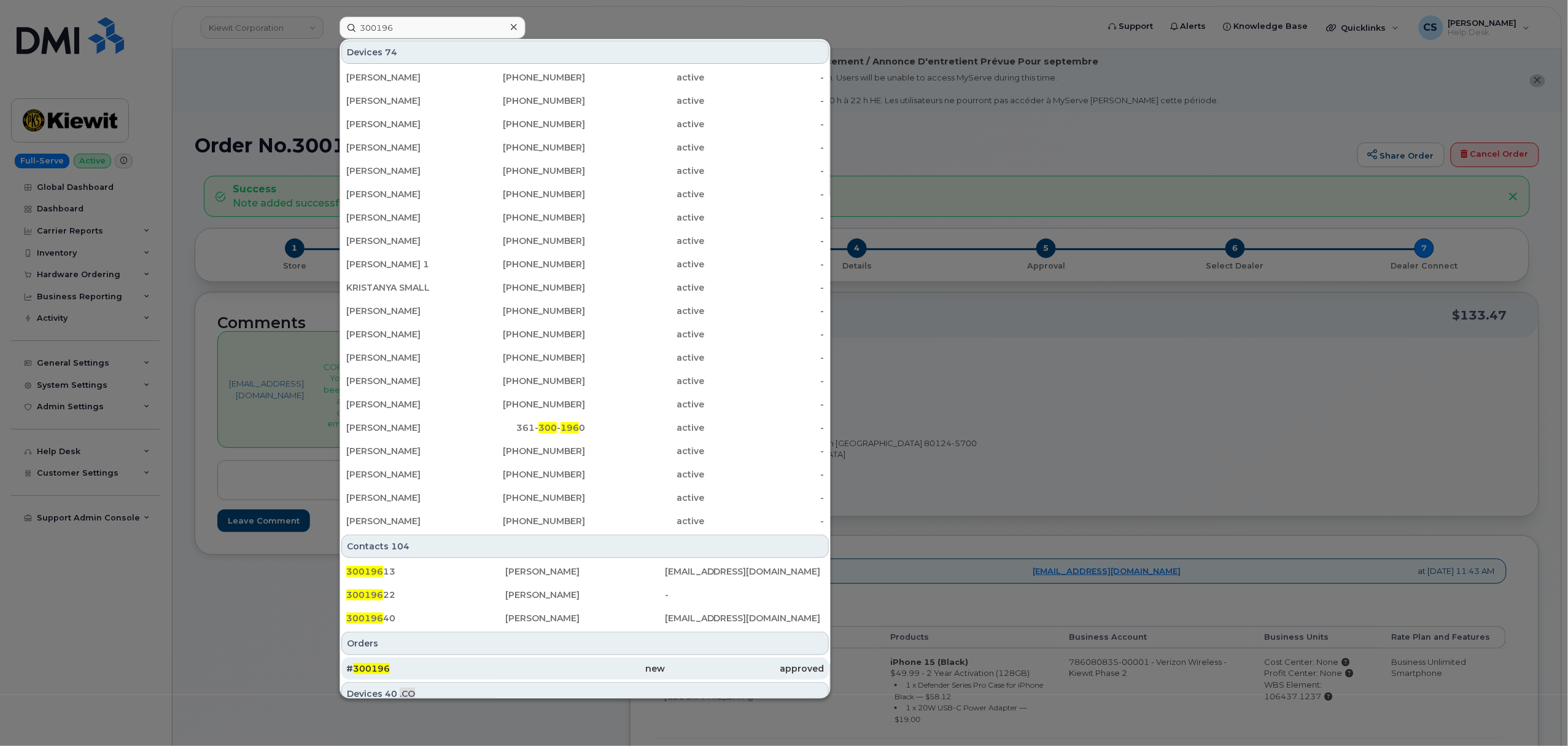
click at [368, 668] on span "300196" at bounding box center [371, 668] width 37 height 11
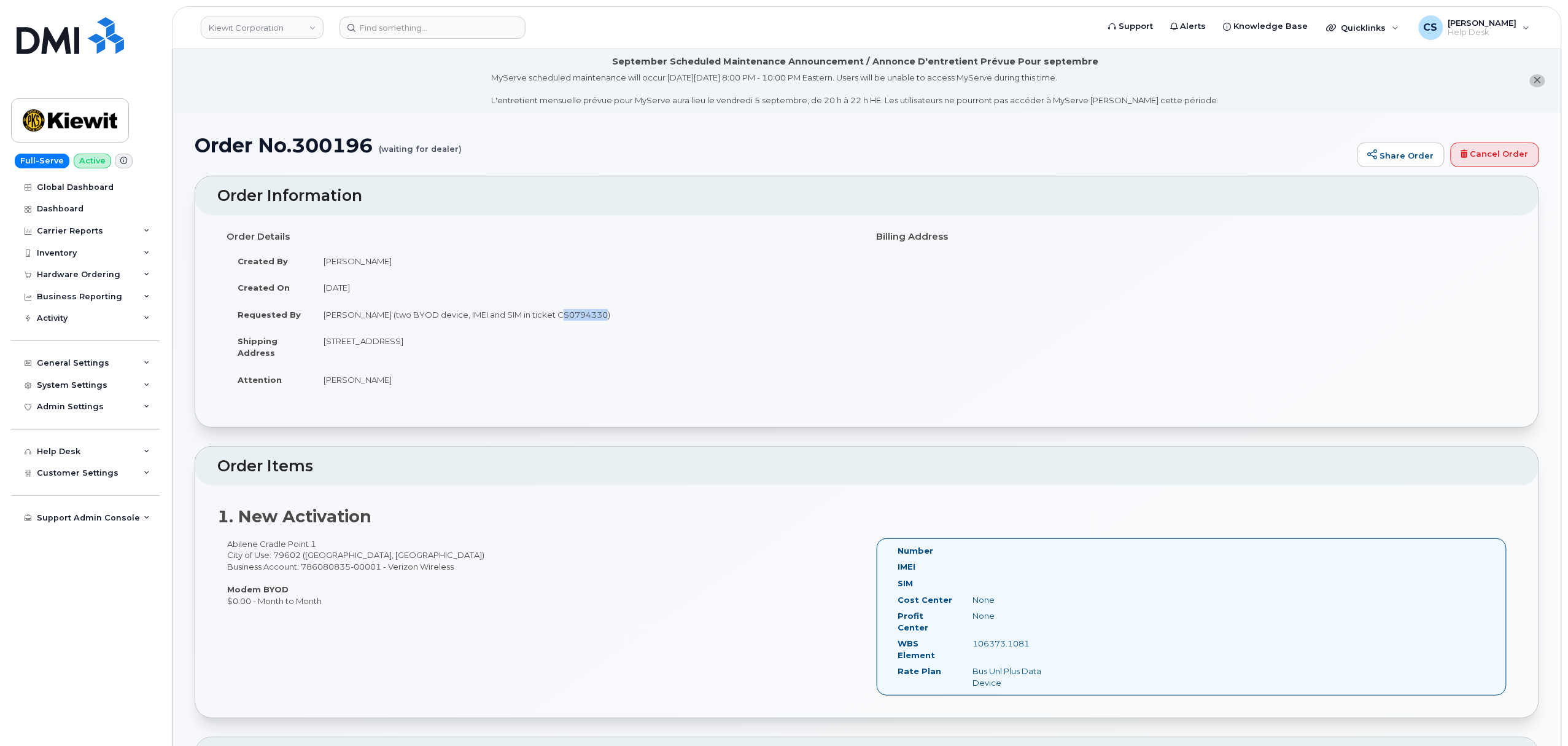
drag, startPoint x: 548, startPoint y: 313, endPoint x: 588, endPoint y: 317, distance: 40.2
click at [588, 317] on td "[PERSON_NAME] (two BYOD device, IMEI and SIM in ticket CS0794330)" at bounding box center [585, 314] width 545 height 27
click at [583, 313] on td "[PERSON_NAME] (two BYOD device, IMEI and SIM in ticket CS0794330)" at bounding box center [585, 314] width 545 height 27
drag, startPoint x: 549, startPoint y: 313, endPoint x: 598, endPoint y: 312, distance: 49.0
click at [598, 313] on td "[PERSON_NAME] (two BYOD device, IMEI and SIM in ticket CS0794330)" at bounding box center [585, 314] width 545 height 27
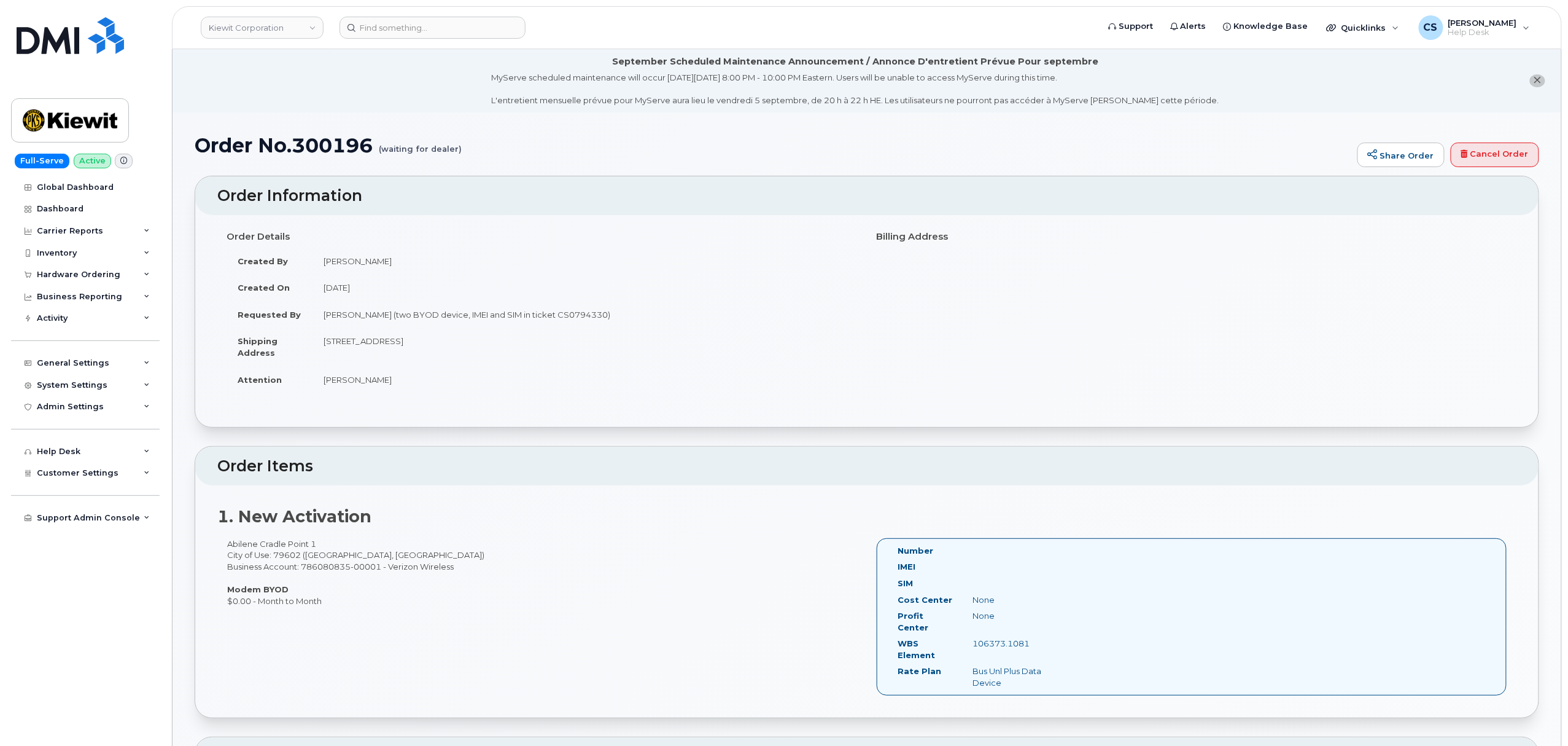
copy td "CS0794330"
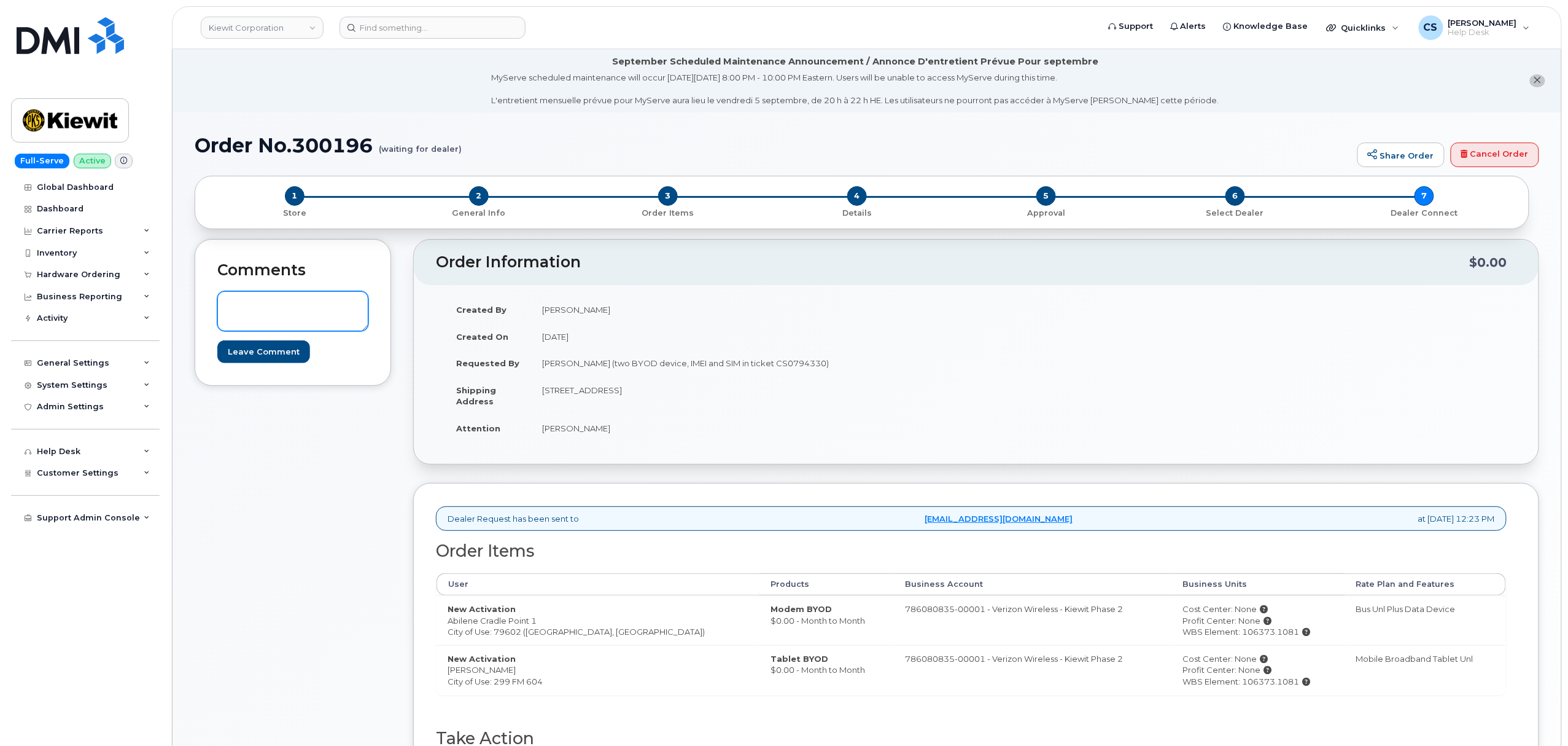
click at [262, 314] on textarea at bounding box center [293, 311] width 151 height 40
paste textarea "Thanks, [PERSON_NAME] CORPORATION! Your order has been submitted and an order c…"
type textarea "Thanks, [PERSON_NAME] CORPORATION! Your order has been submitted and an order c…"
click at [246, 355] on input "Leave Comment" at bounding box center [263, 352] width 93 height 23
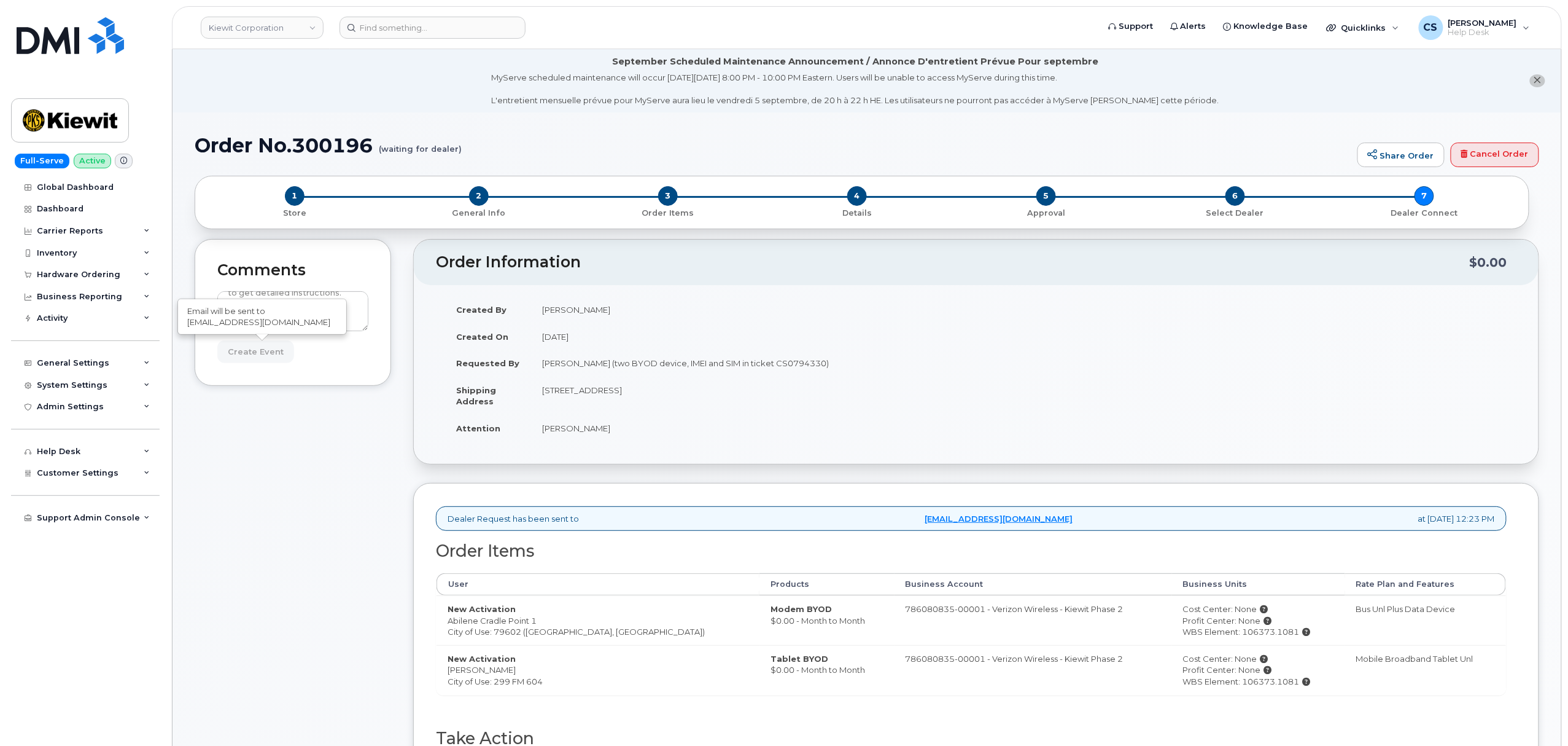
type input "Create Event"
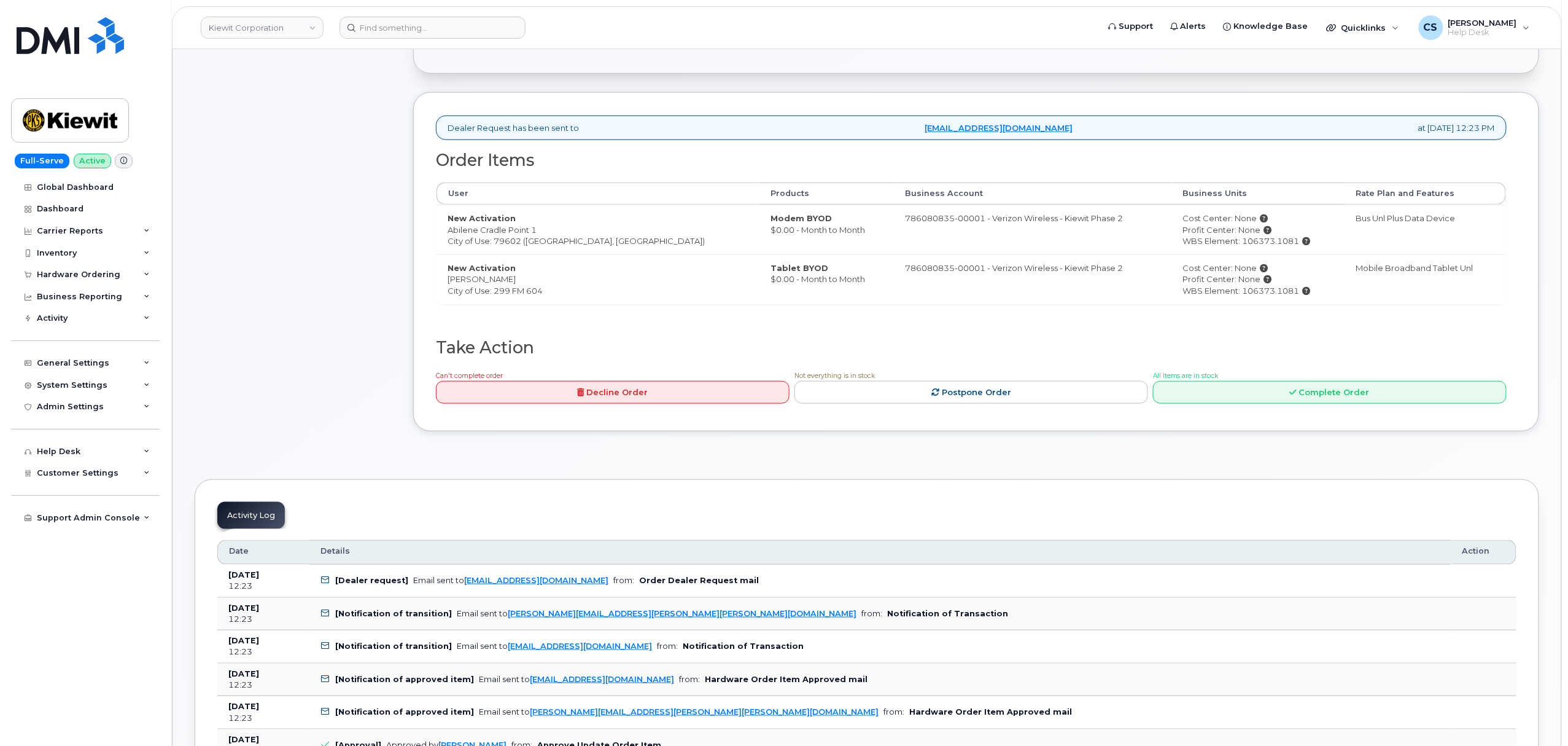
scroll to position [163, 0]
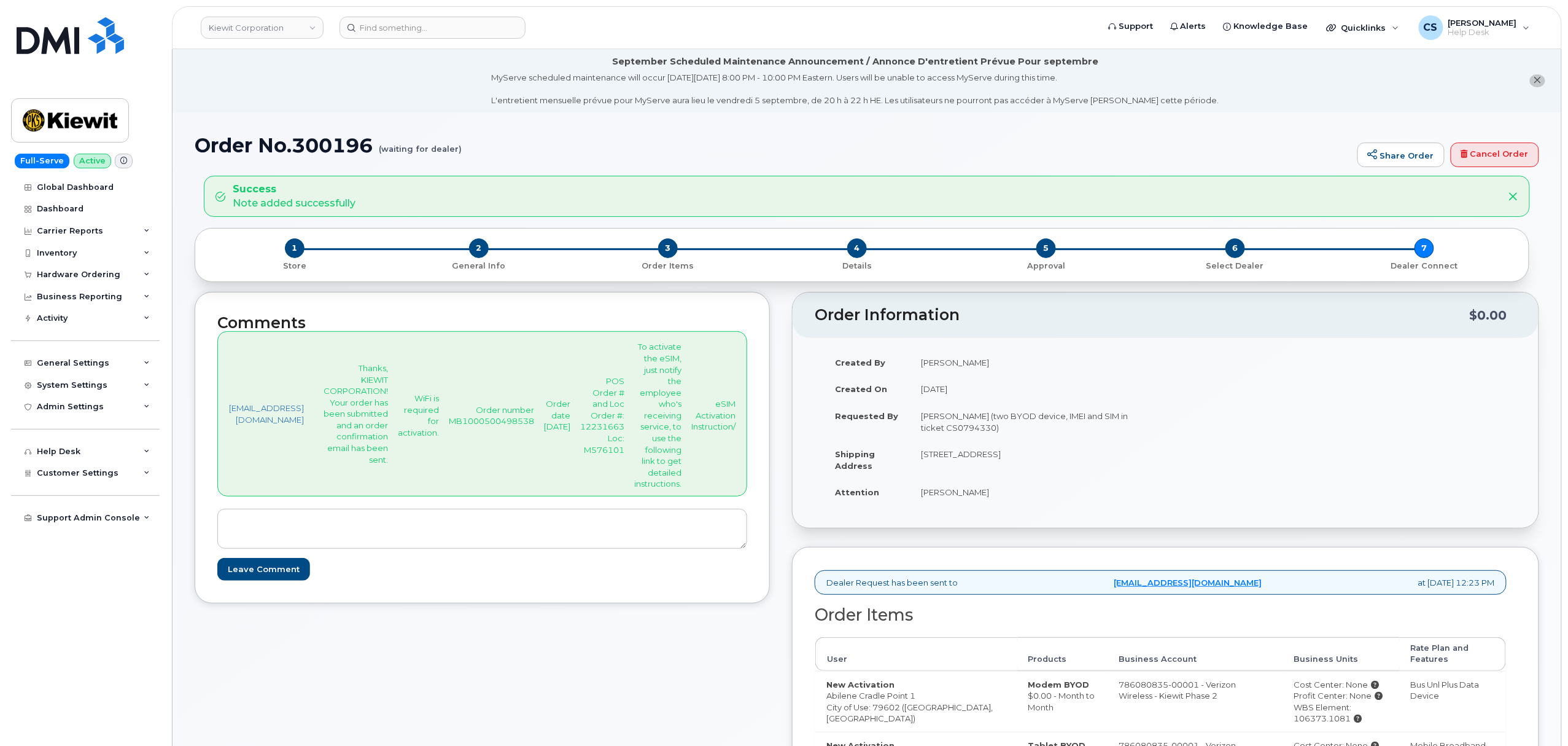
click at [485, 416] on p "Order number MB1000500498538" at bounding box center [491, 416] width 86 height 23
click at [480, 419] on p "Order number MB1000500498538" at bounding box center [491, 416] width 86 height 23
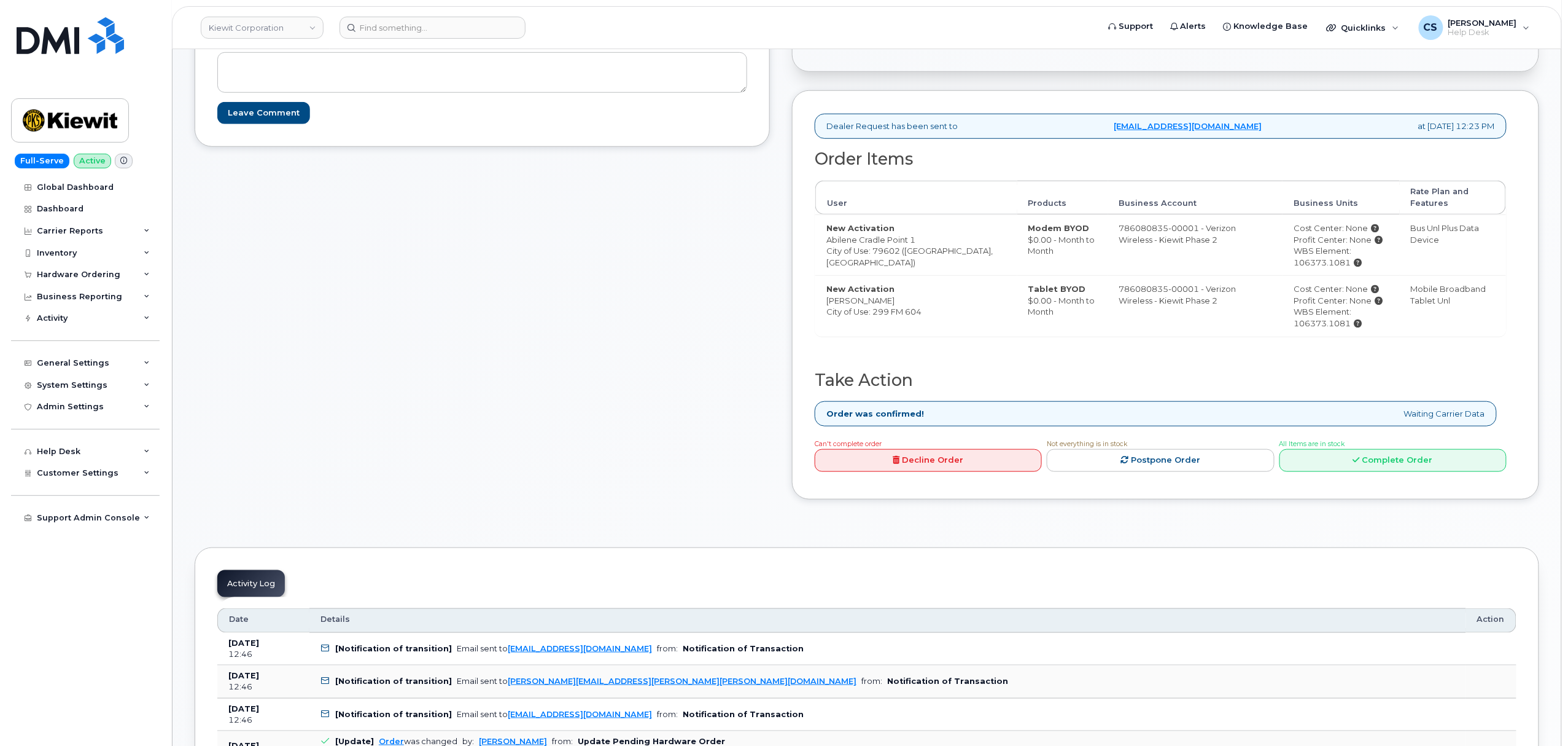
scroll to position [409, 0]
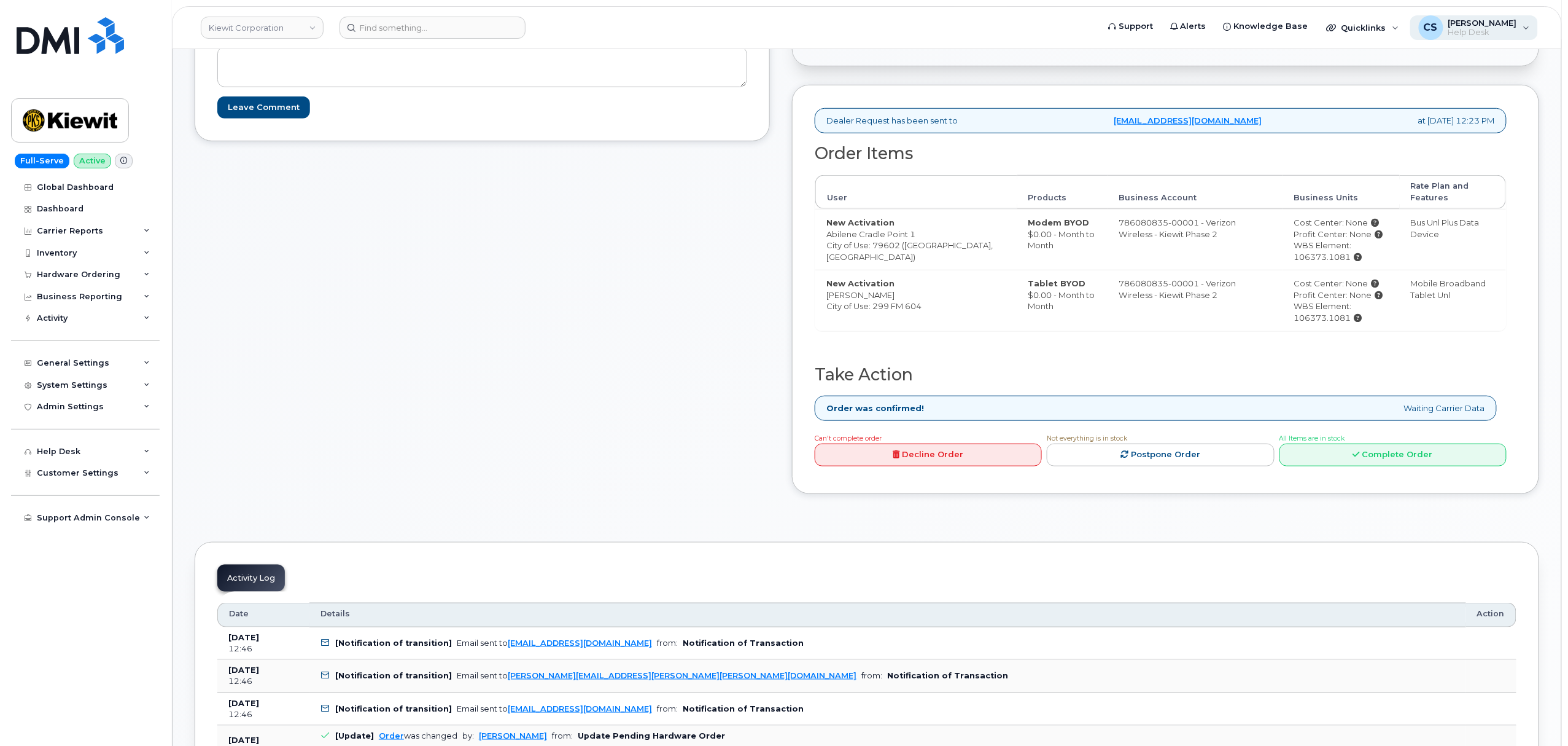
click at [1498, 35] on span "Help Desk" at bounding box center [1482, 32] width 69 height 10
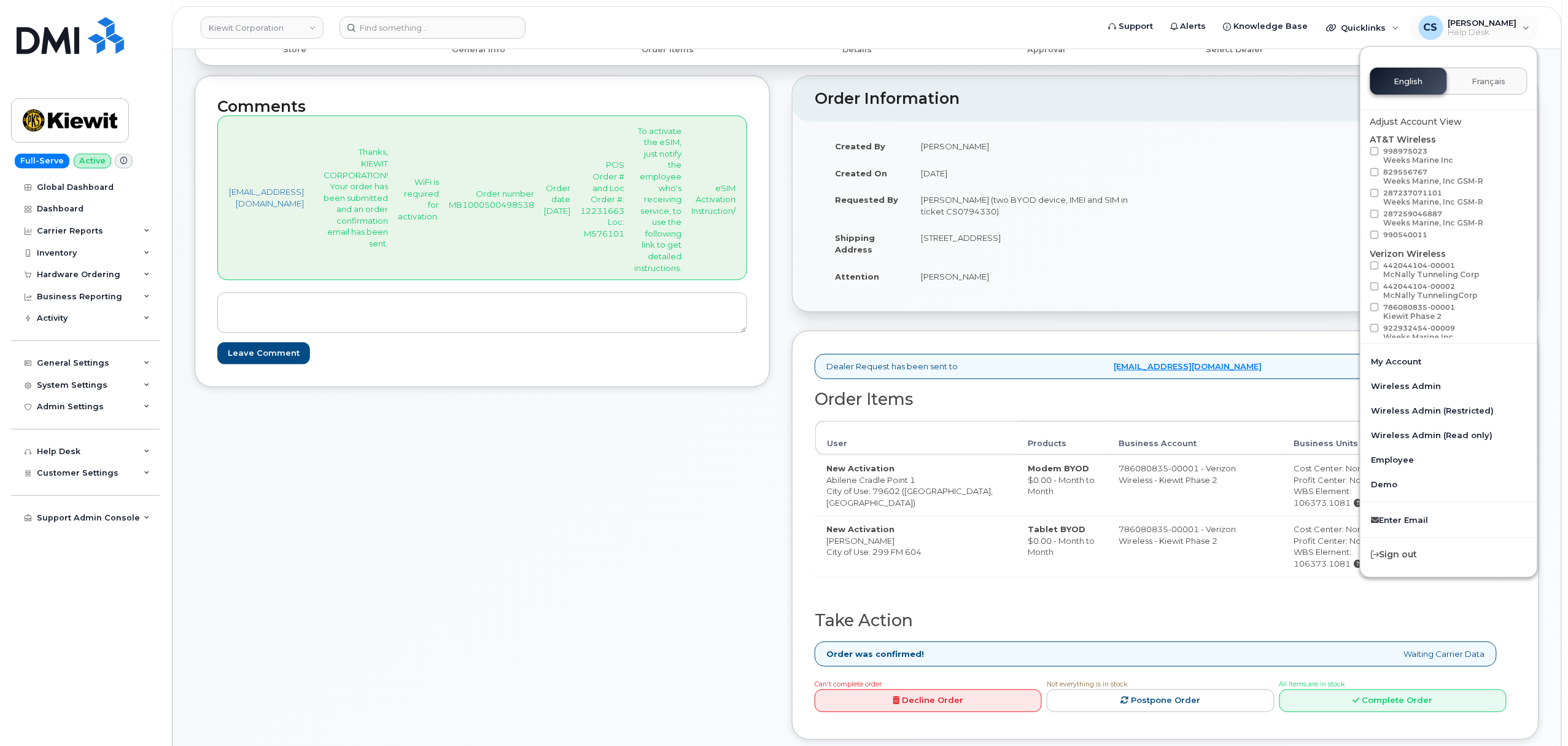
scroll to position [0, 0]
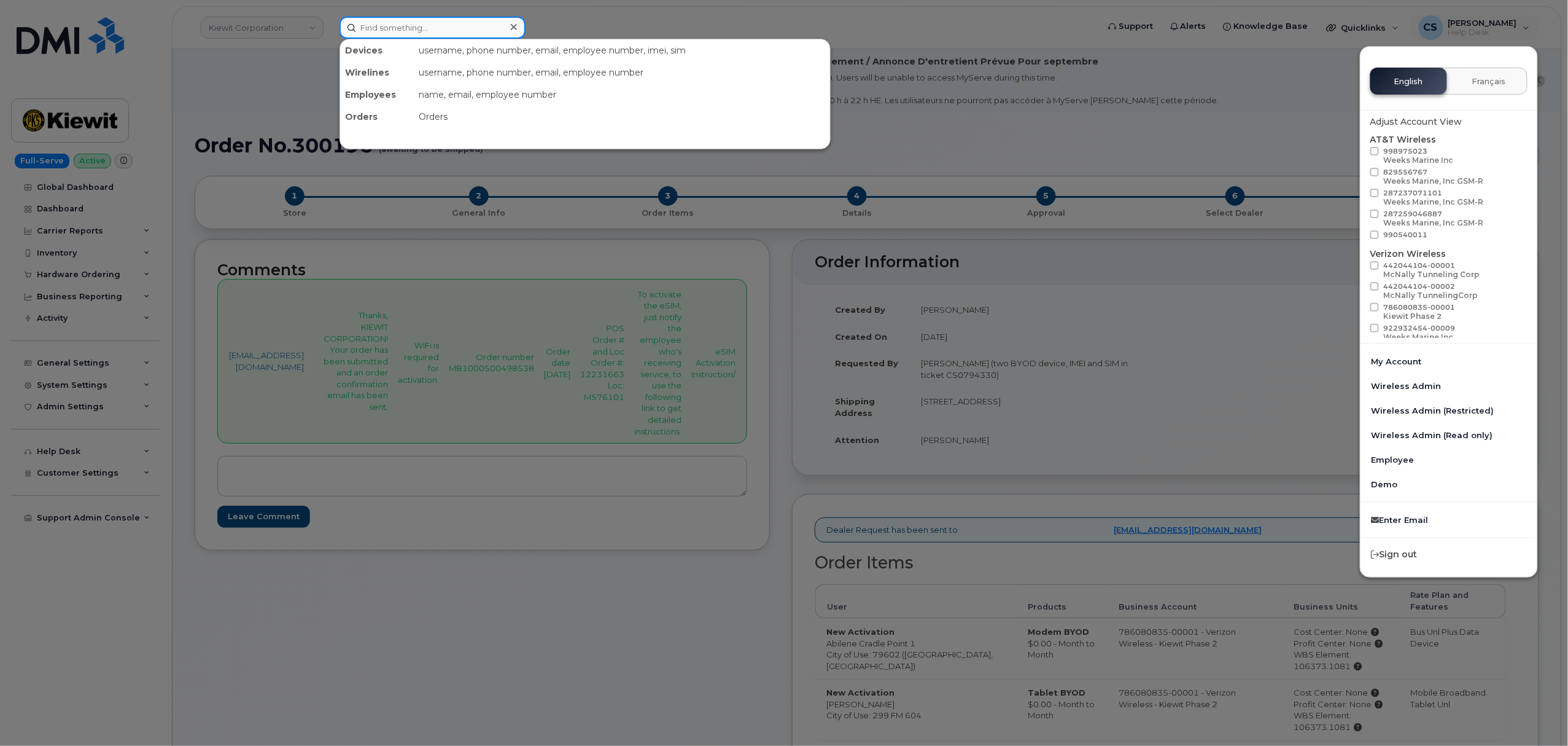
click at [430, 28] on input at bounding box center [432, 27] width 186 height 22
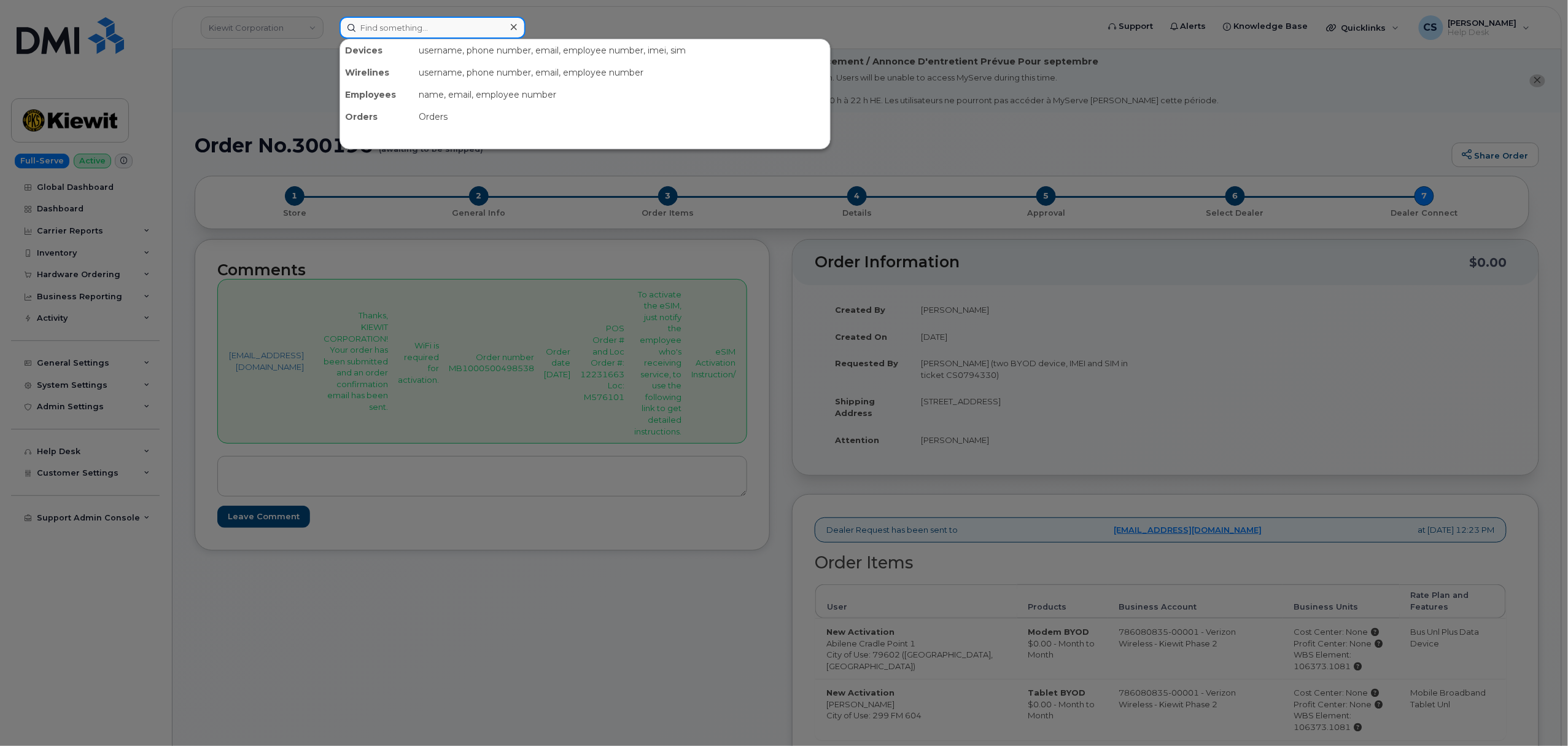
paste input "6267716552"
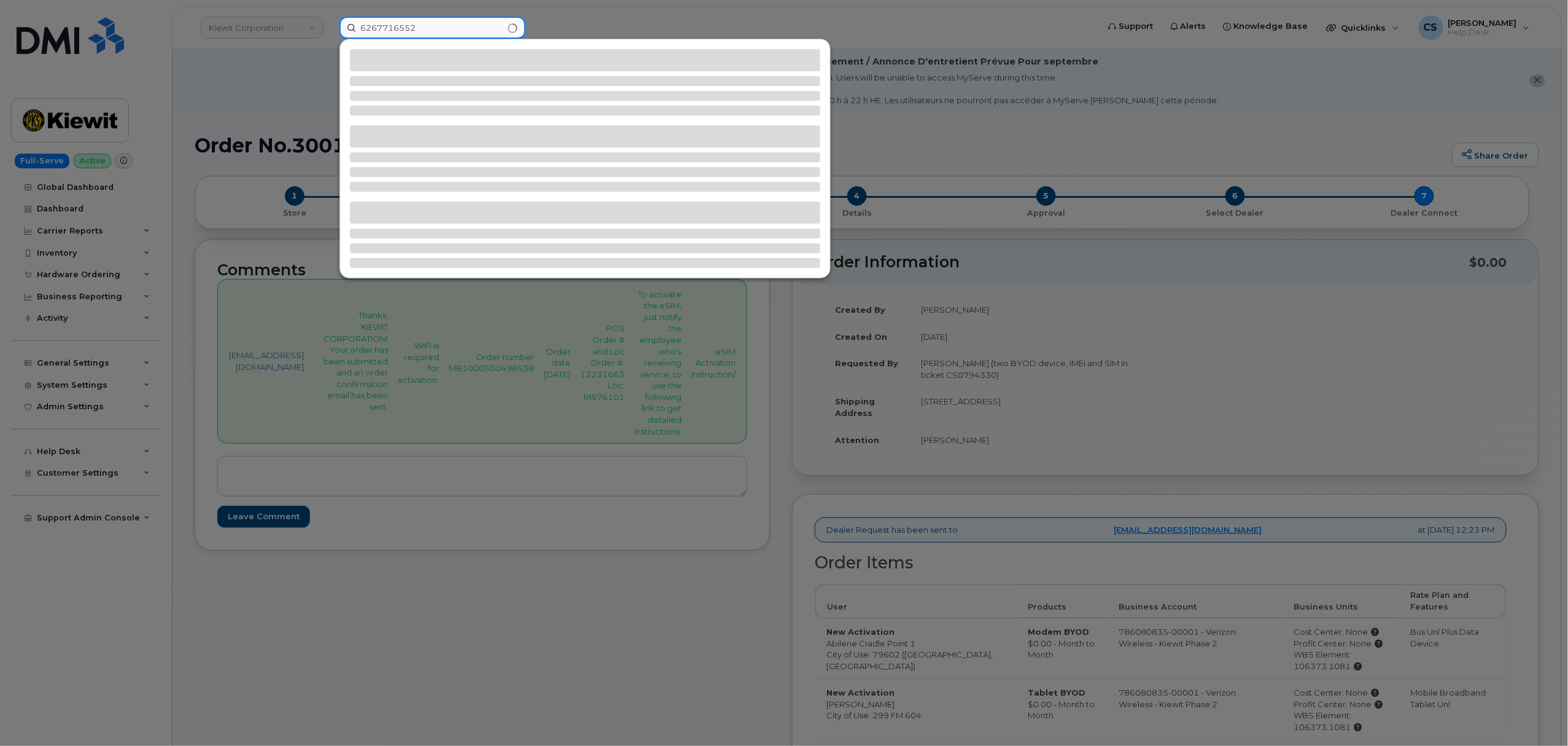
type input "6267716552"
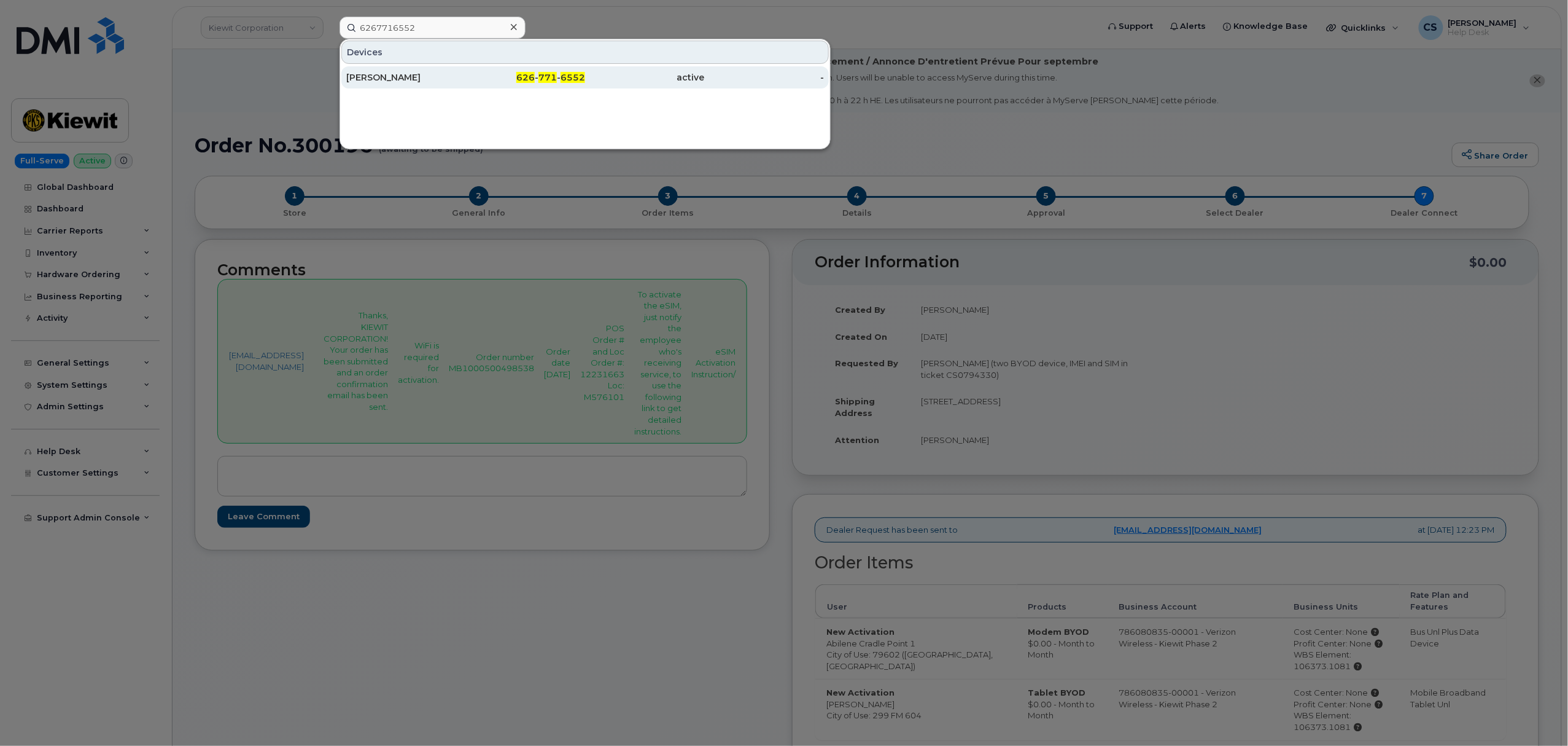
click at [377, 82] on div "[PERSON_NAME]" at bounding box center [406, 77] width 119 height 12
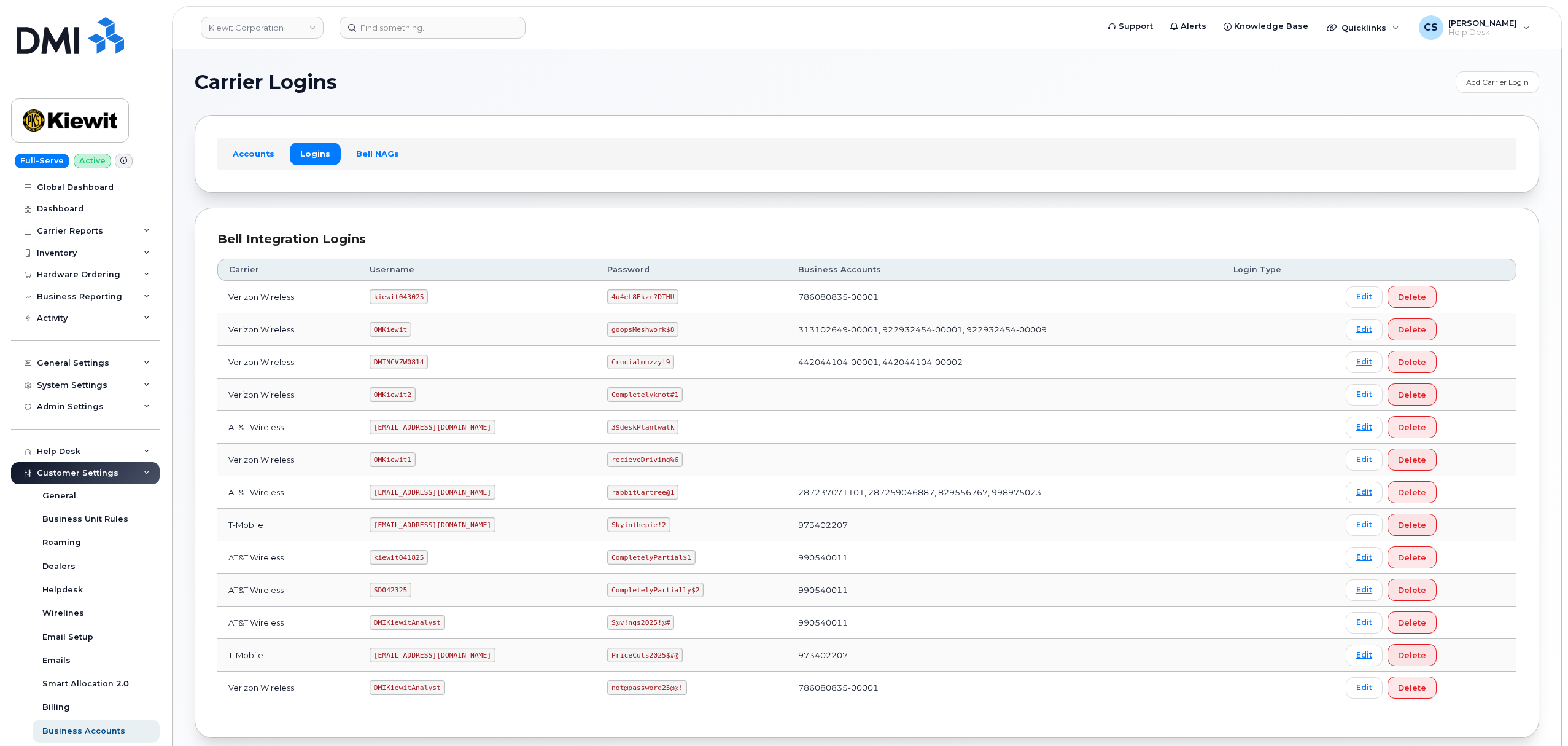
scroll to position [68, 0]
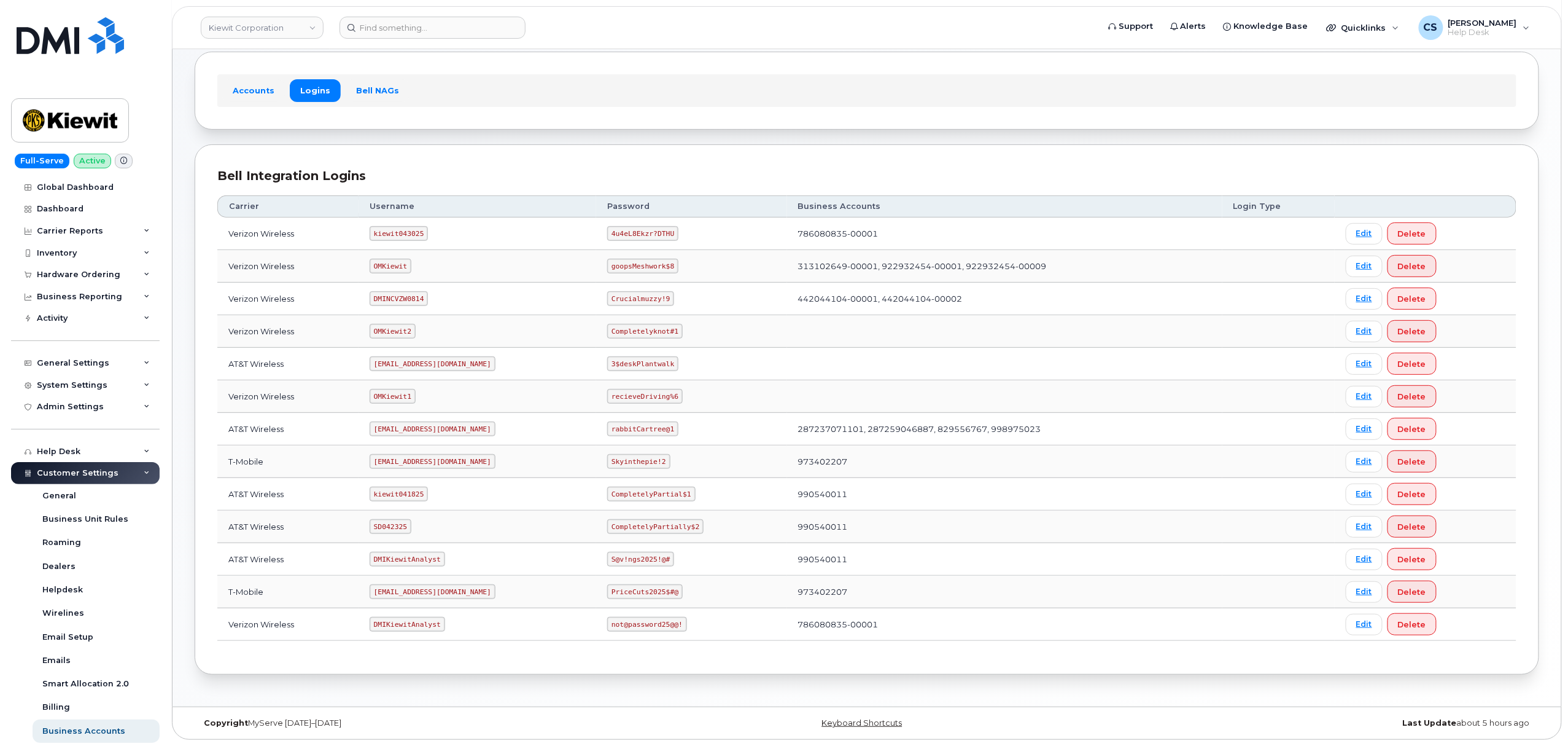
click at [389, 526] on code "SD042325" at bounding box center [390, 526] width 42 height 14
click at [393, 531] on code "SD042325" at bounding box center [390, 526] width 42 height 14
copy code "SD042325"
click at [664, 529] on code "CompletelyPartially$2" at bounding box center [655, 526] width 96 height 14
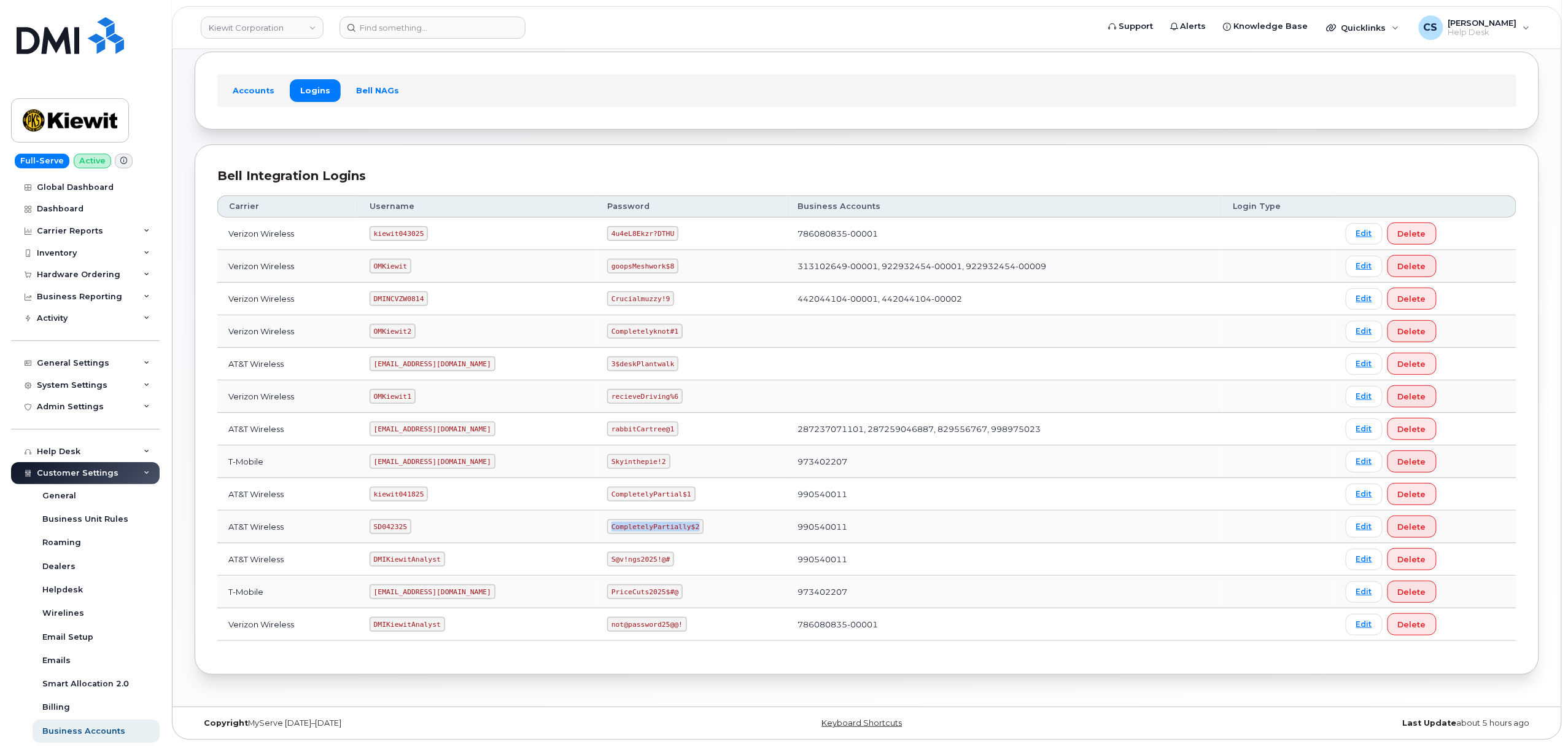
click at [664, 529] on code "CompletelyPartially$2" at bounding box center [655, 526] width 96 height 14
copy code "CompletelyPartially$2"
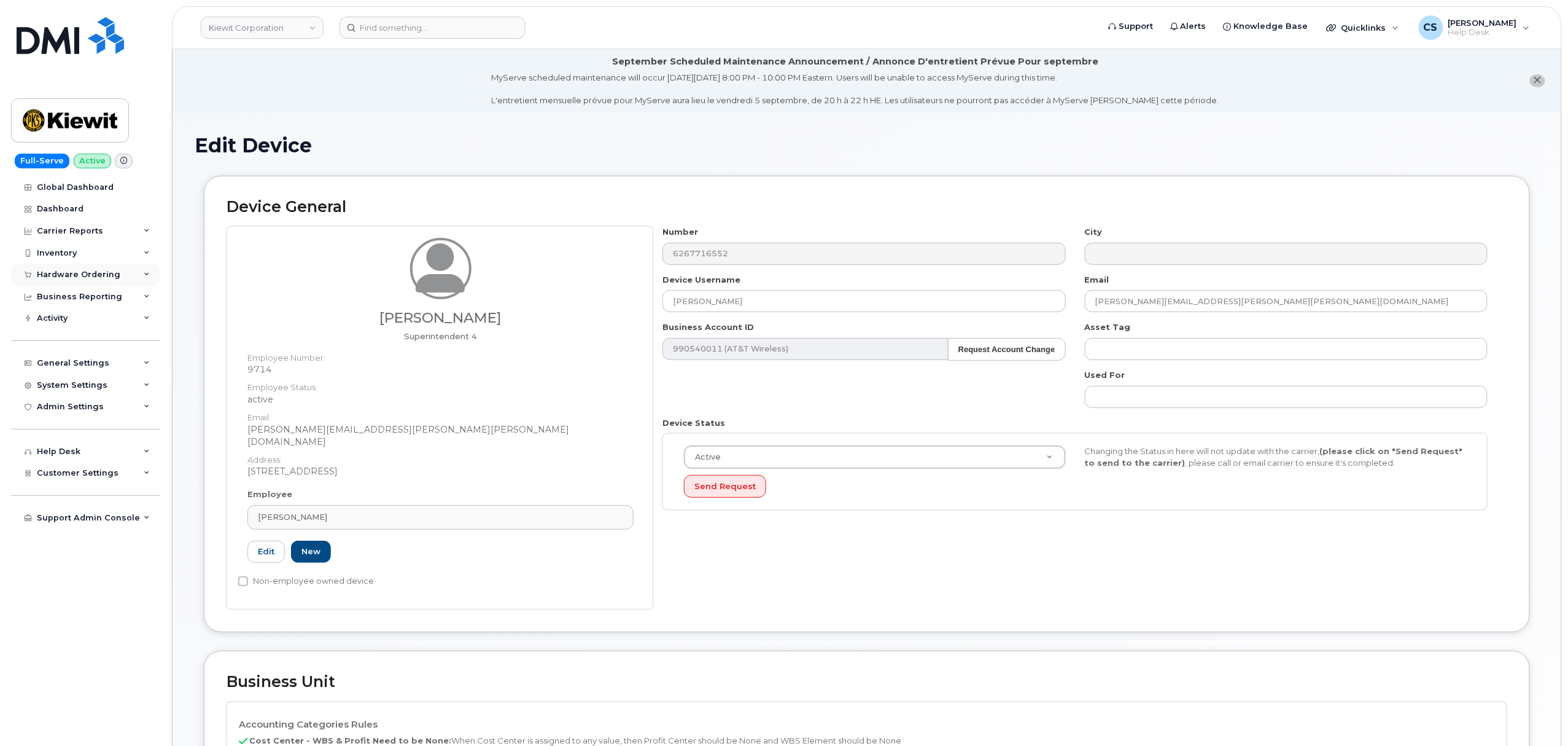
click at [145, 276] on icon at bounding box center [147, 274] width 6 height 6
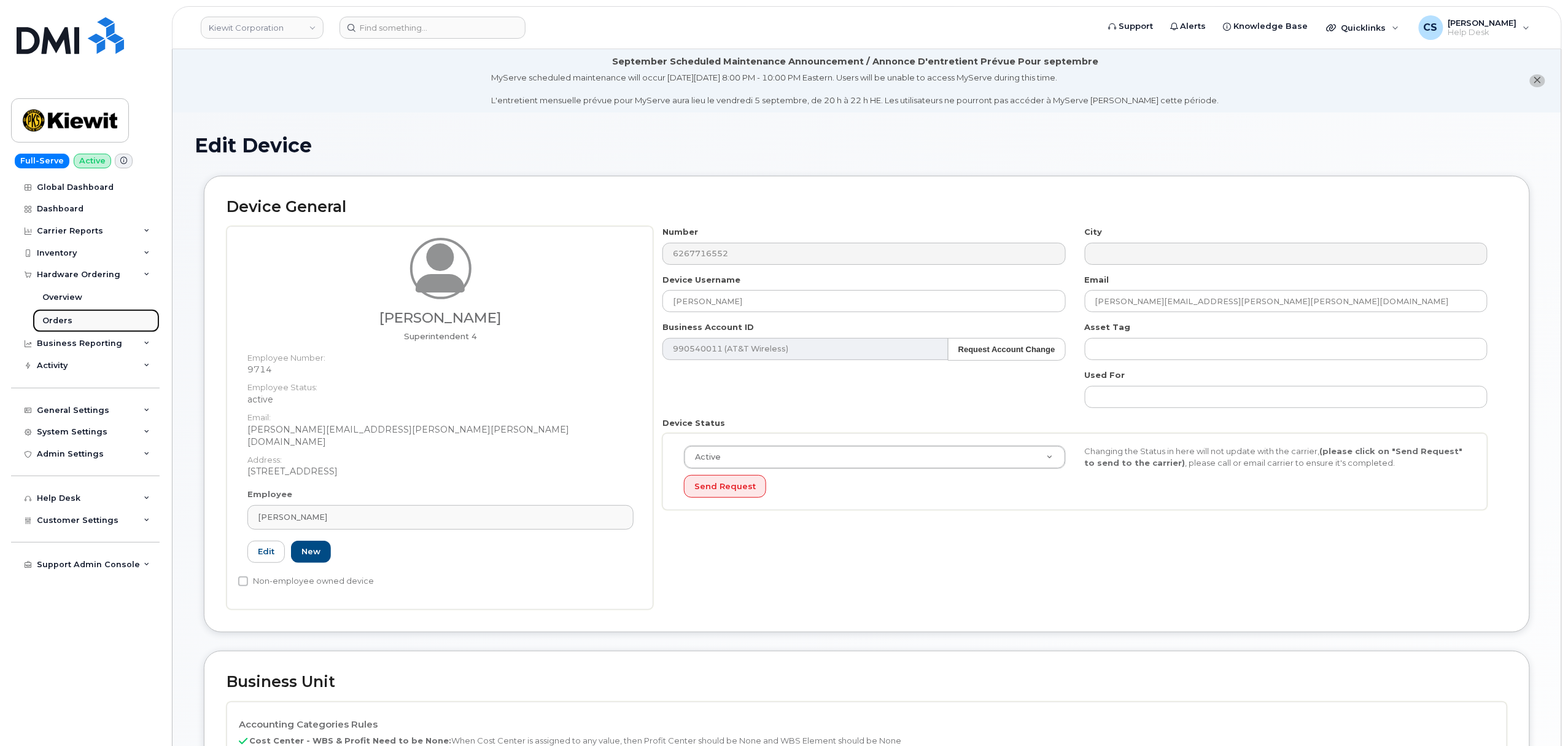
click at [137, 317] on link "Orders" at bounding box center [96, 320] width 127 height 23
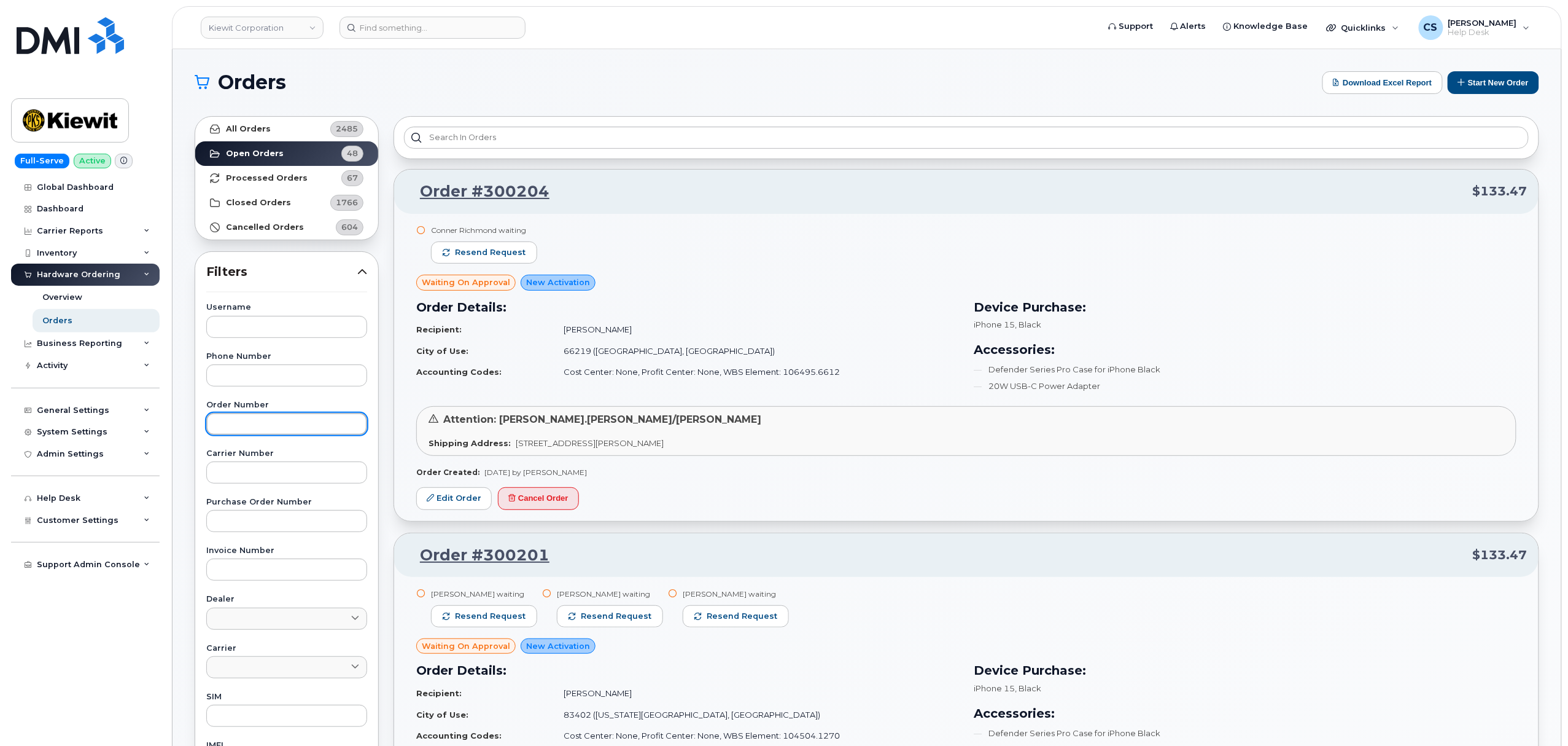
click at [267, 431] on input "text" at bounding box center [287, 424] width 161 height 22
paste input "300195"
type input "300195"
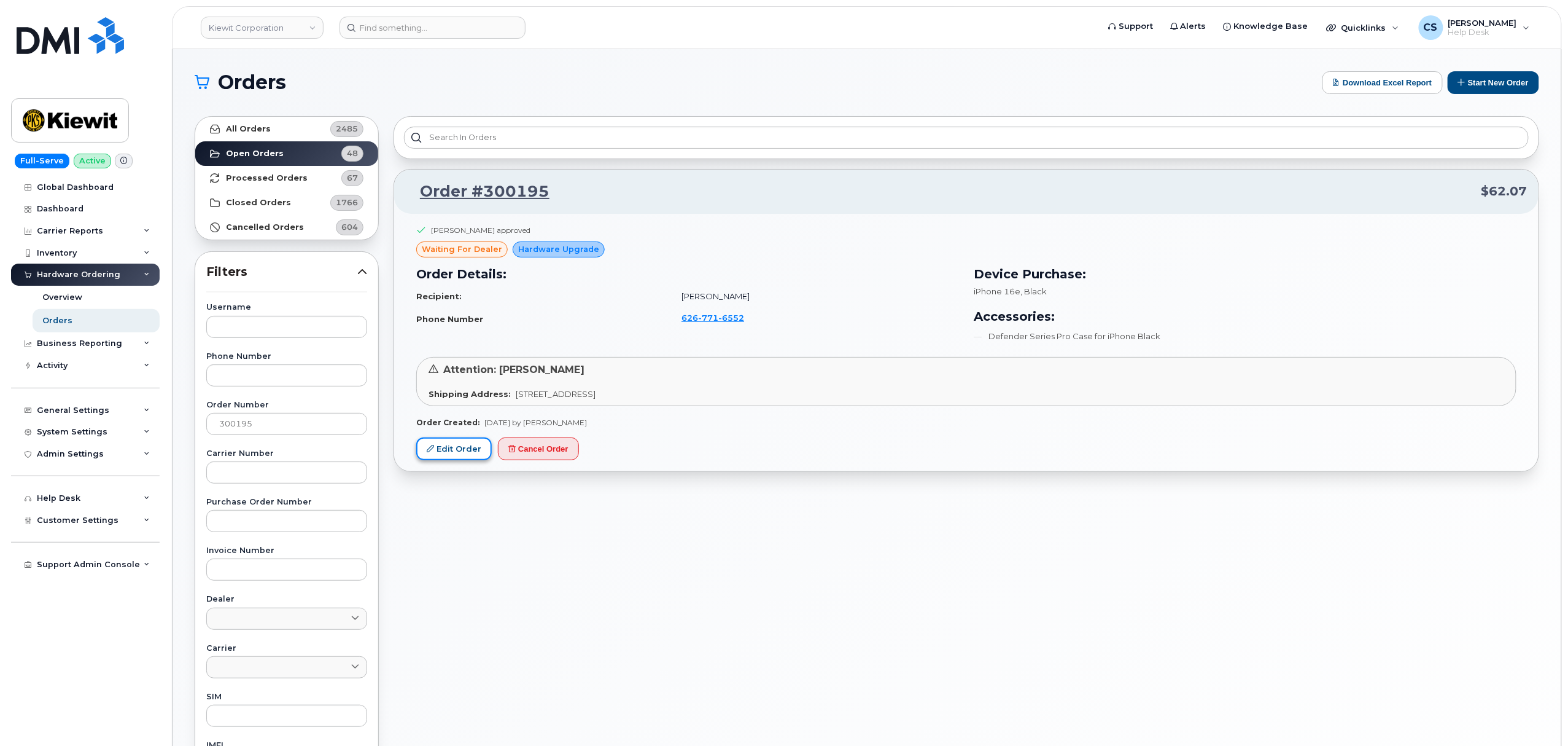
click at [451, 450] on link "Edit Order" at bounding box center [454, 449] width 75 height 23
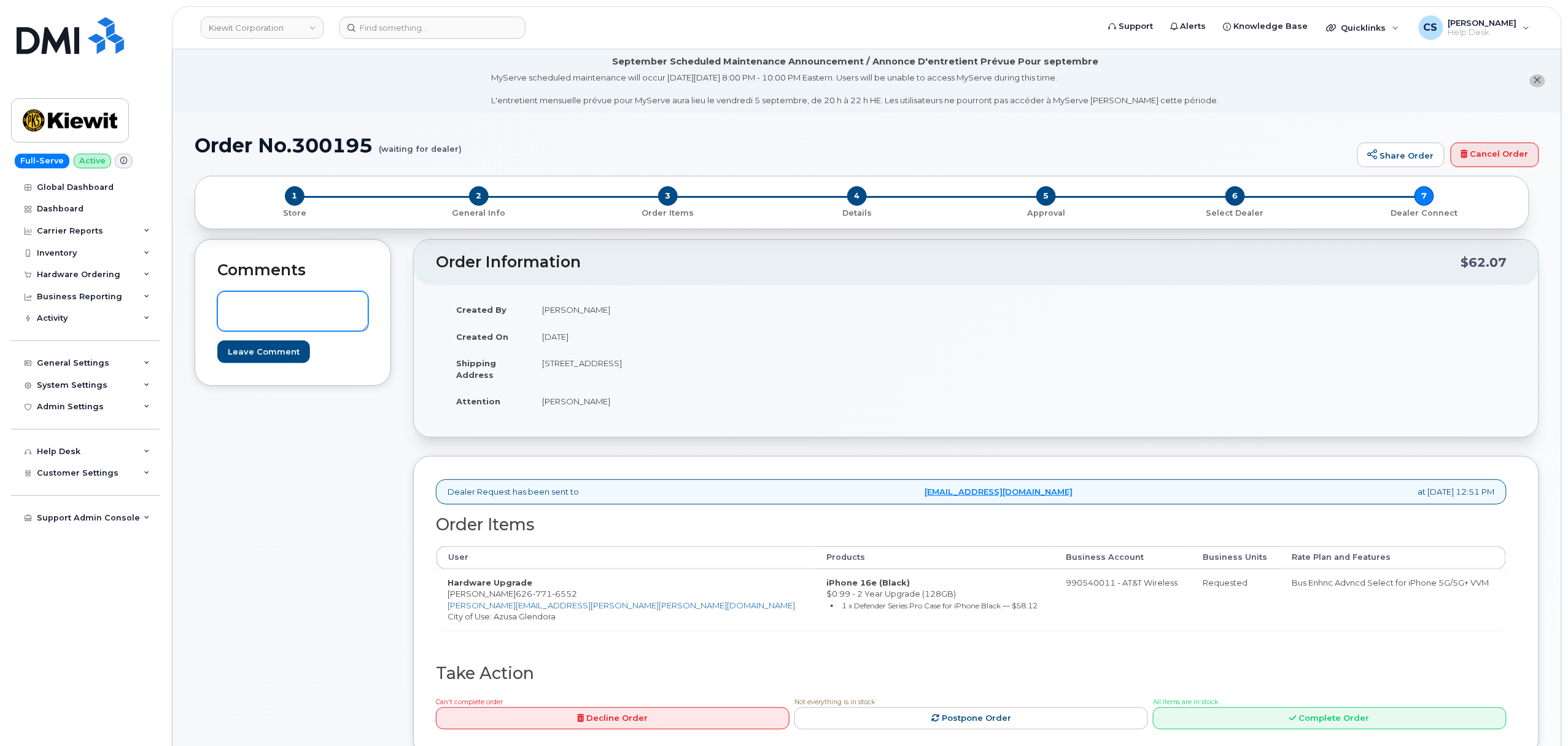
click at [293, 325] on textarea at bounding box center [293, 311] width 151 height 40
click at [319, 317] on textarea at bounding box center [293, 311] width 151 height 40
paste textarea "300195"
click at [313, 314] on textarea "300195" at bounding box center [293, 311] width 151 height 40
click at [316, 313] on textarea "300195" at bounding box center [293, 311] width 151 height 40
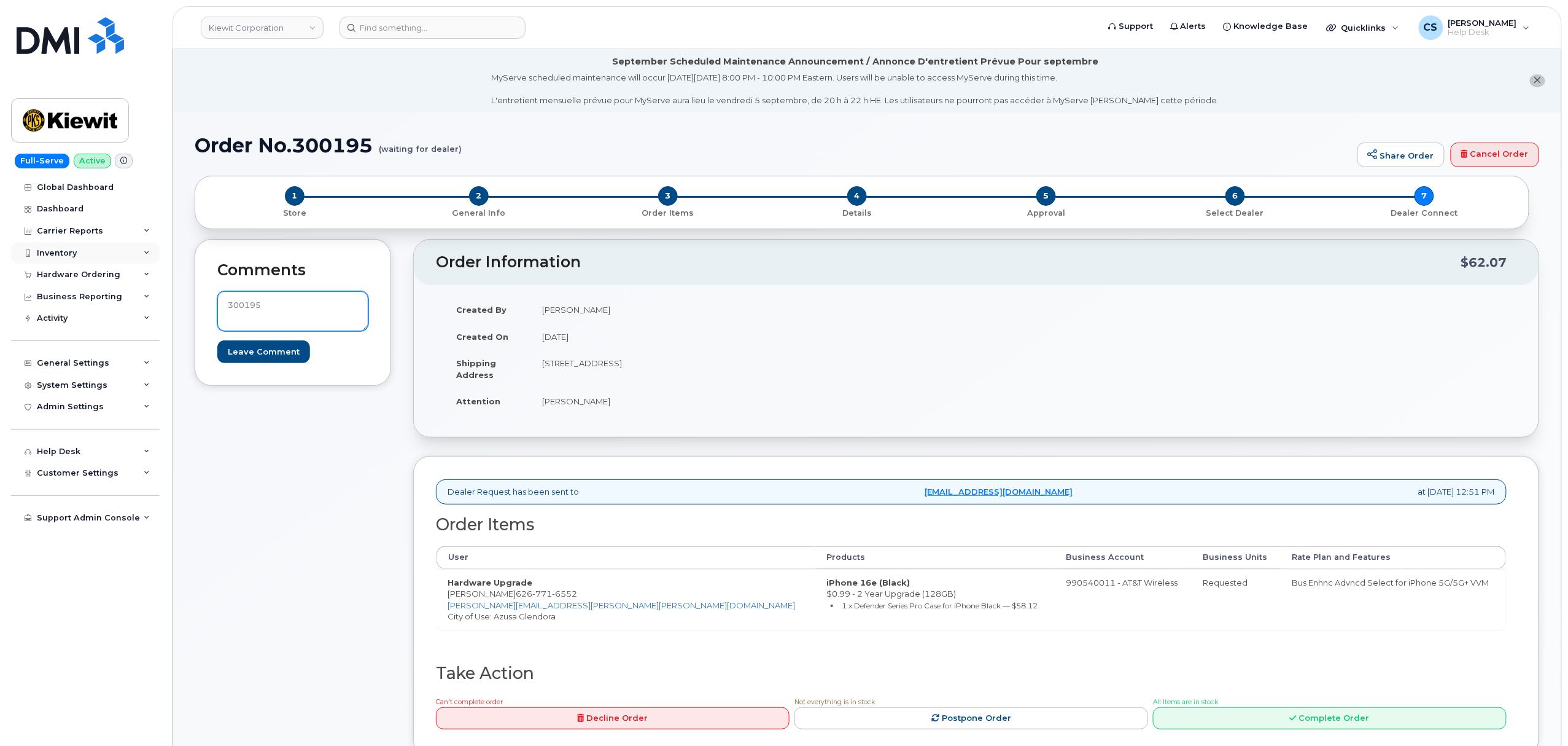
paste textarea "Thank you for placing your order We'll send you an email confirmation with your…"
type textarea "Thank you for placing your order We'll send you an email confirmation with your…"
click at [276, 355] on input "Leave Comment" at bounding box center [263, 352] width 93 height 23
type input "Create Event"
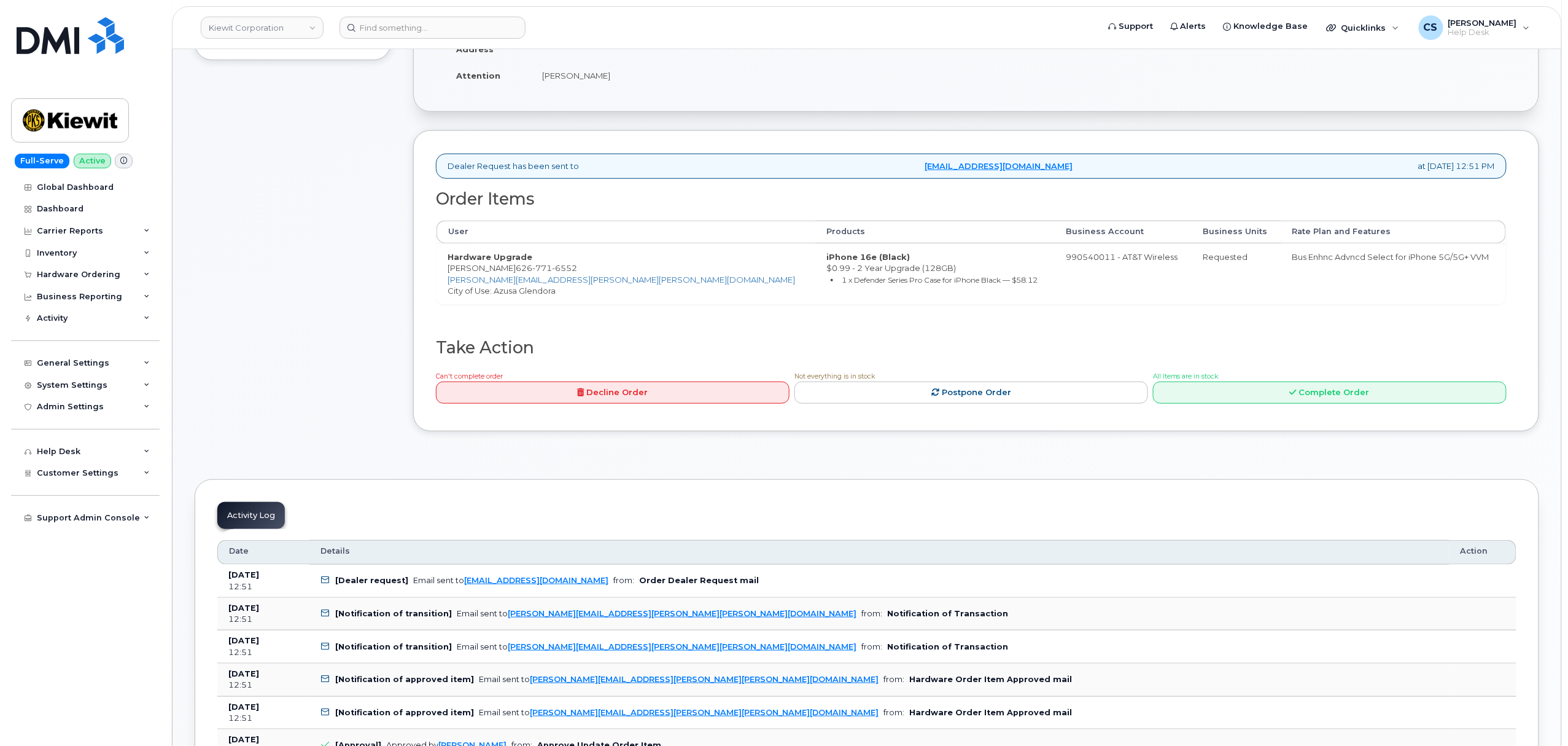
scroll to position [327, 0]
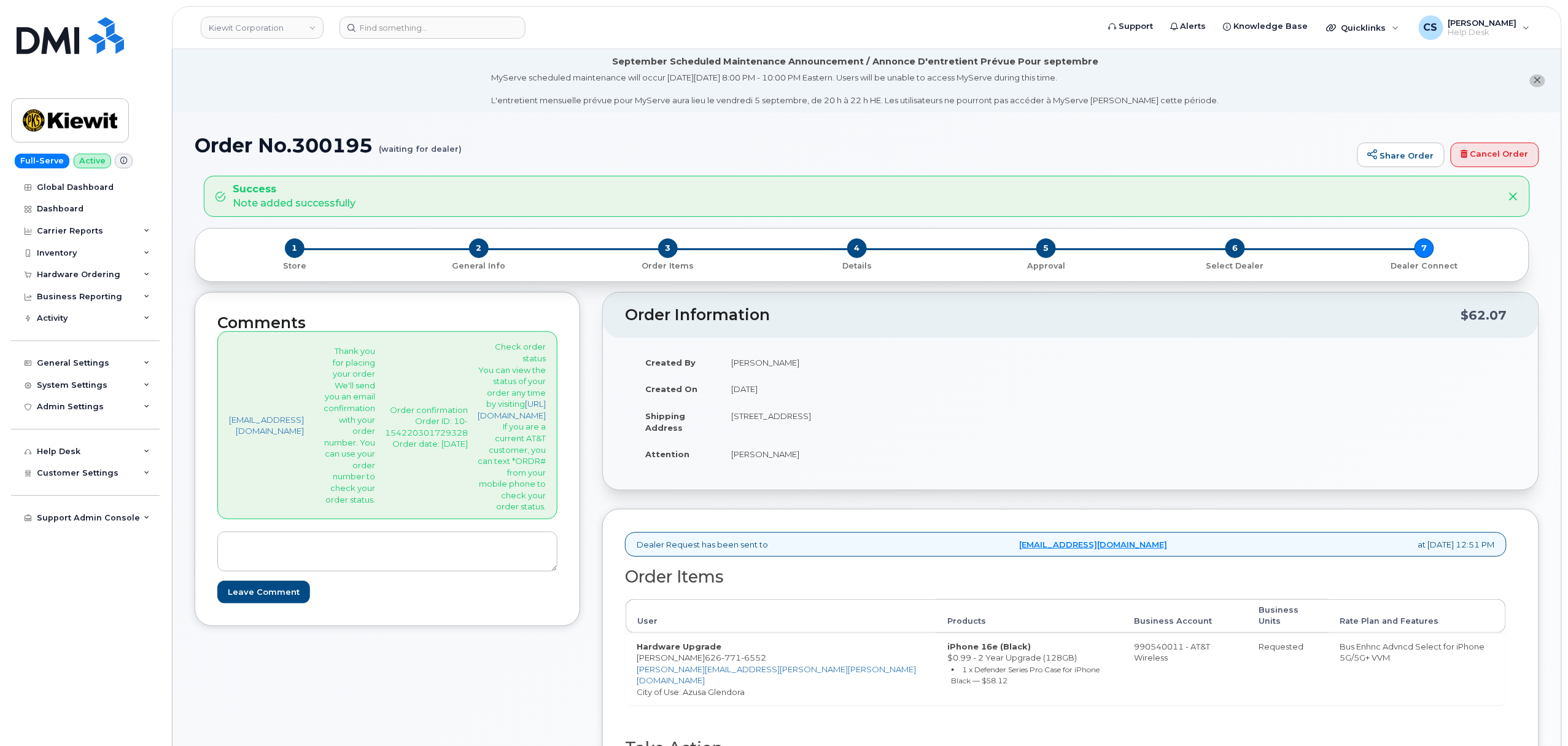
click at [430, 421] on p "Order confirmation Order ID: 10-154220301729328 Order date: [DATE]" at bounding box center [426, 427] width 83 height 45
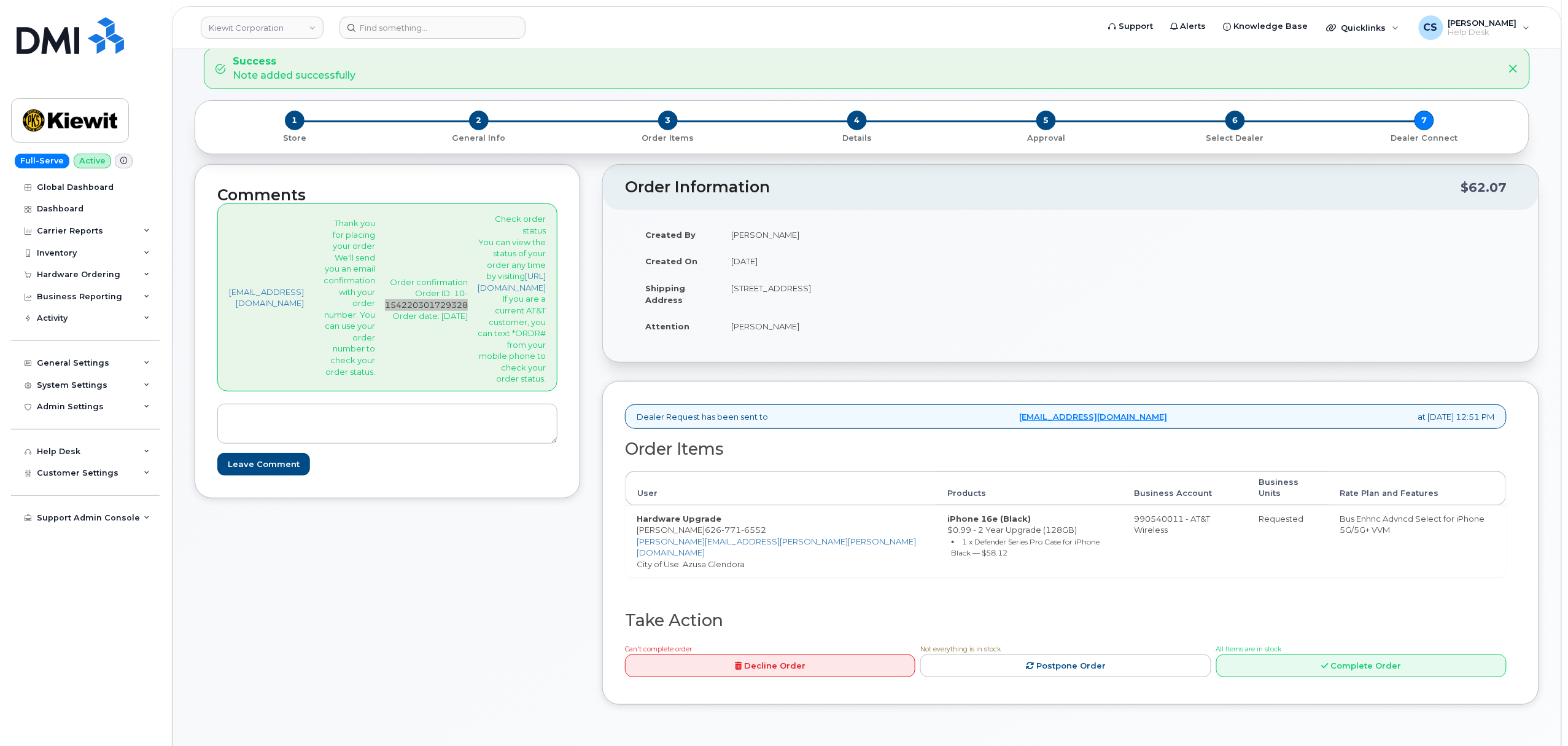
scroll to position [82, 0]
